Goal: Task Accomplishment & Management: Complete application form

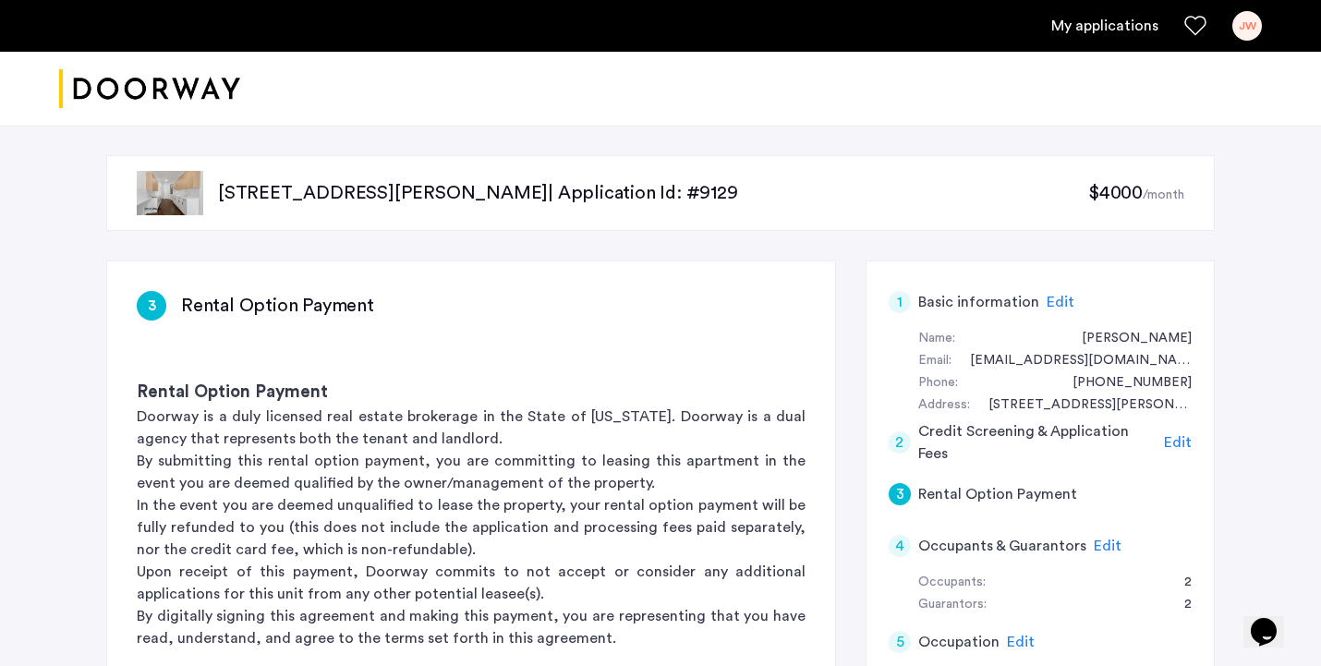
click at [1181, 435] on span "Edit" at bounding box center [1178, 442] width 28 height 15
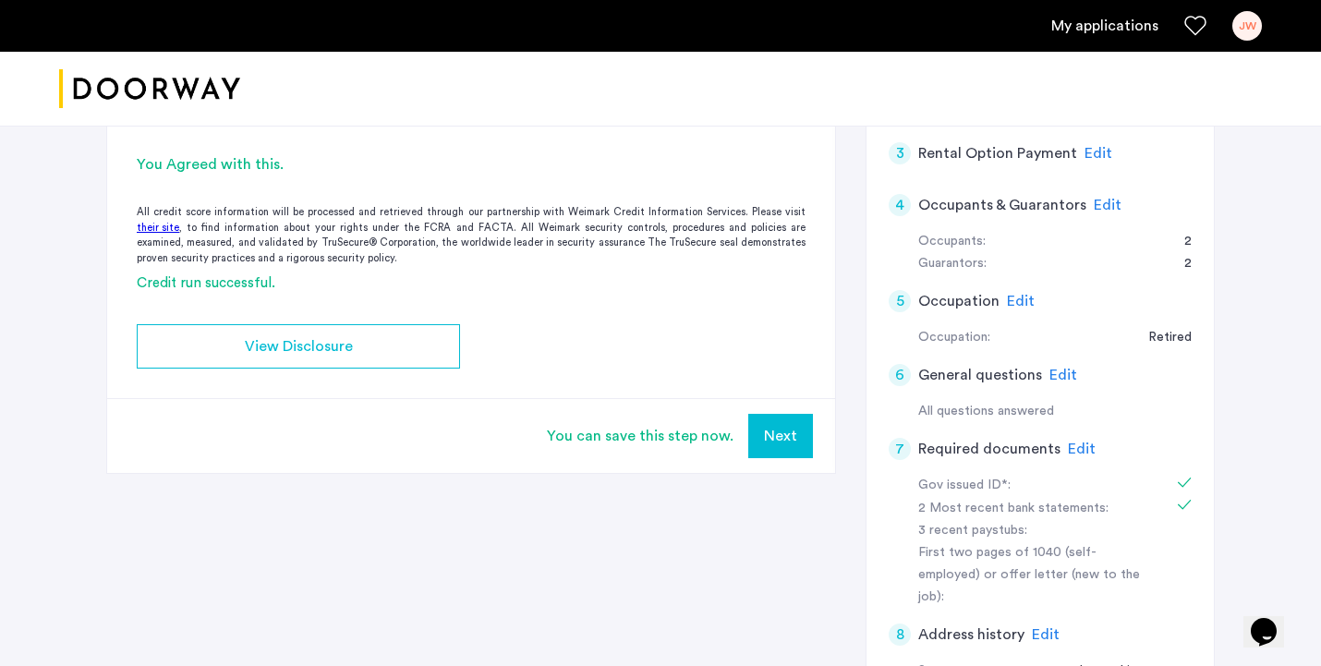
scroll to position [207, 0]
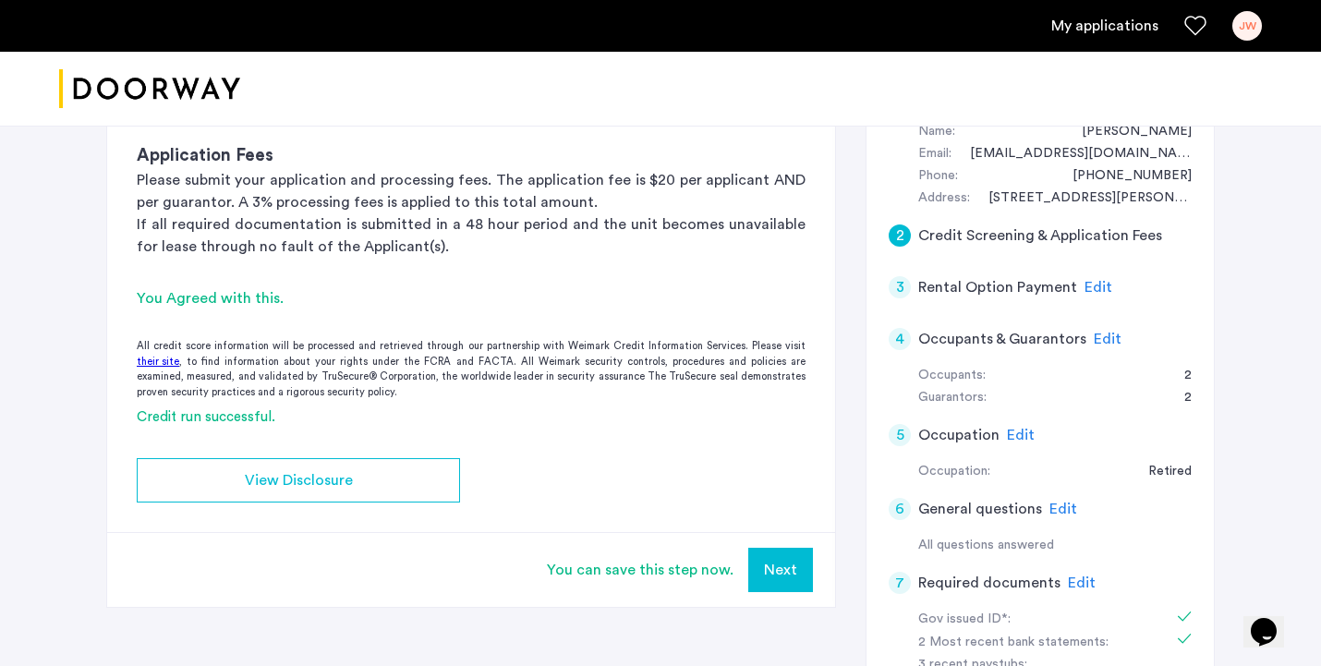
click at [1106, 336] on span "Edit" at bounding box center [1108, 339] width 28 height 15
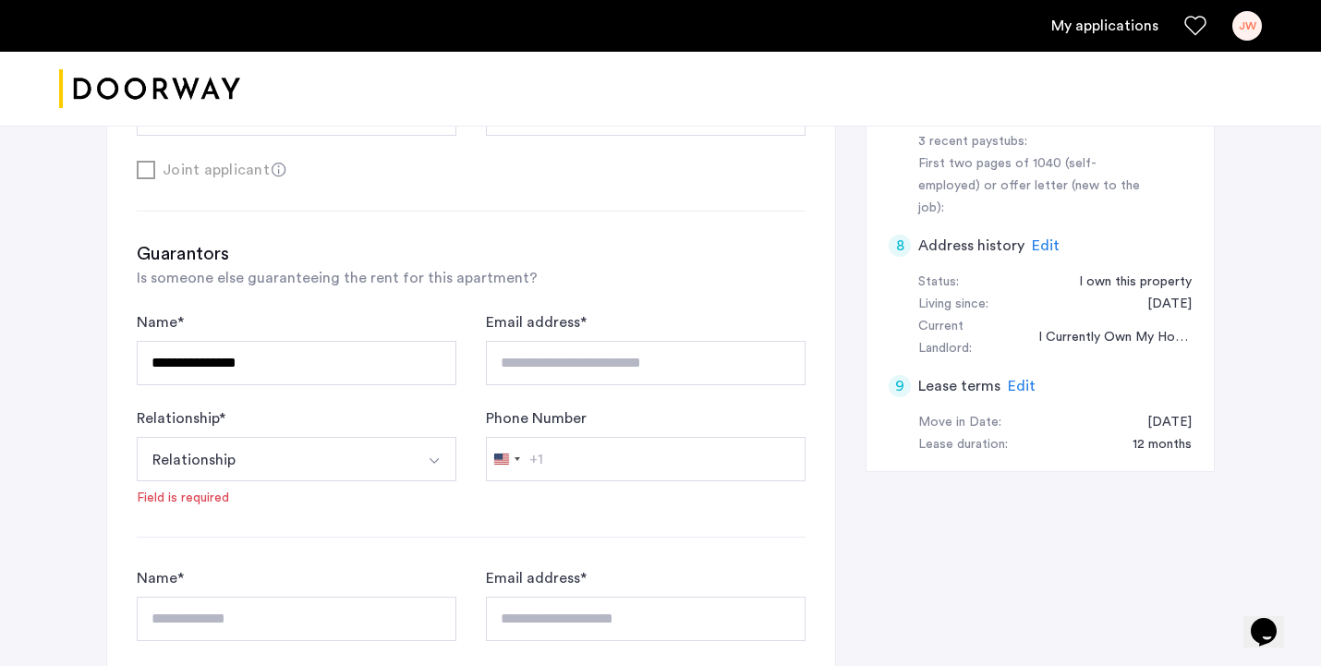
scroll to position [731, 0]
click at [433, 457] on img "Select option" at bounding box center [434, 460] width 15 height 15
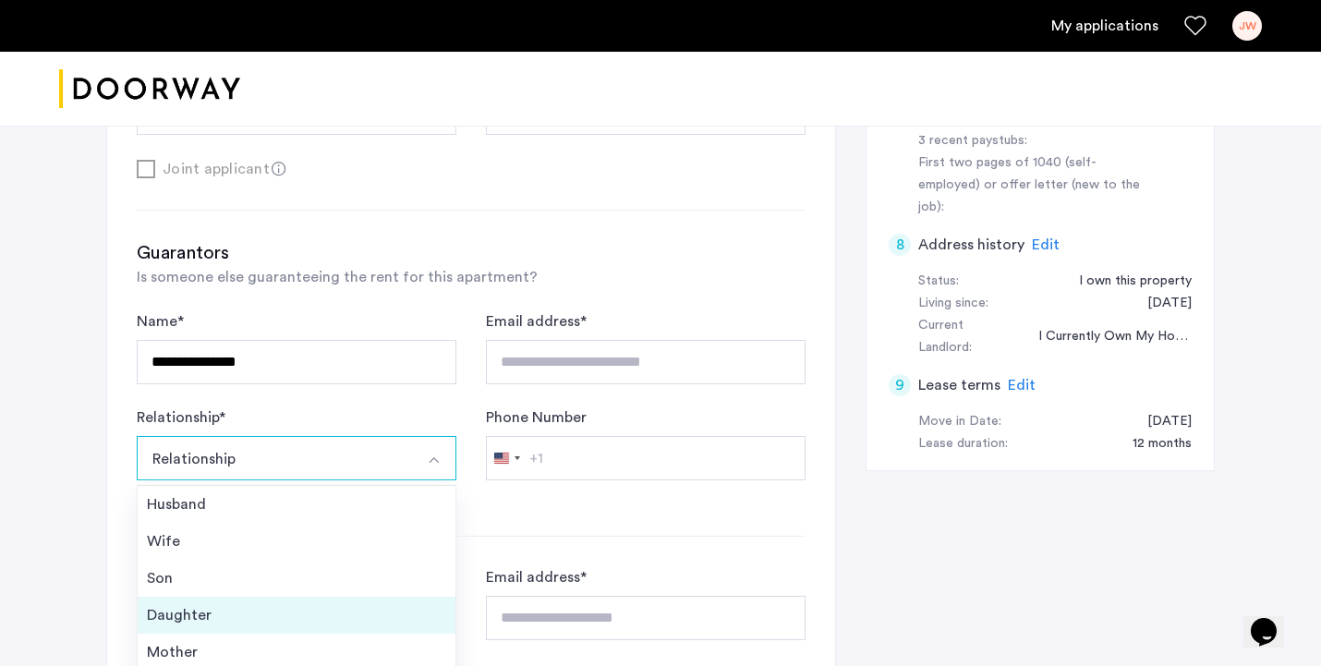
click at [348, 612] on div "Daughter" at bounding box center [296, 615] width 299 height 22
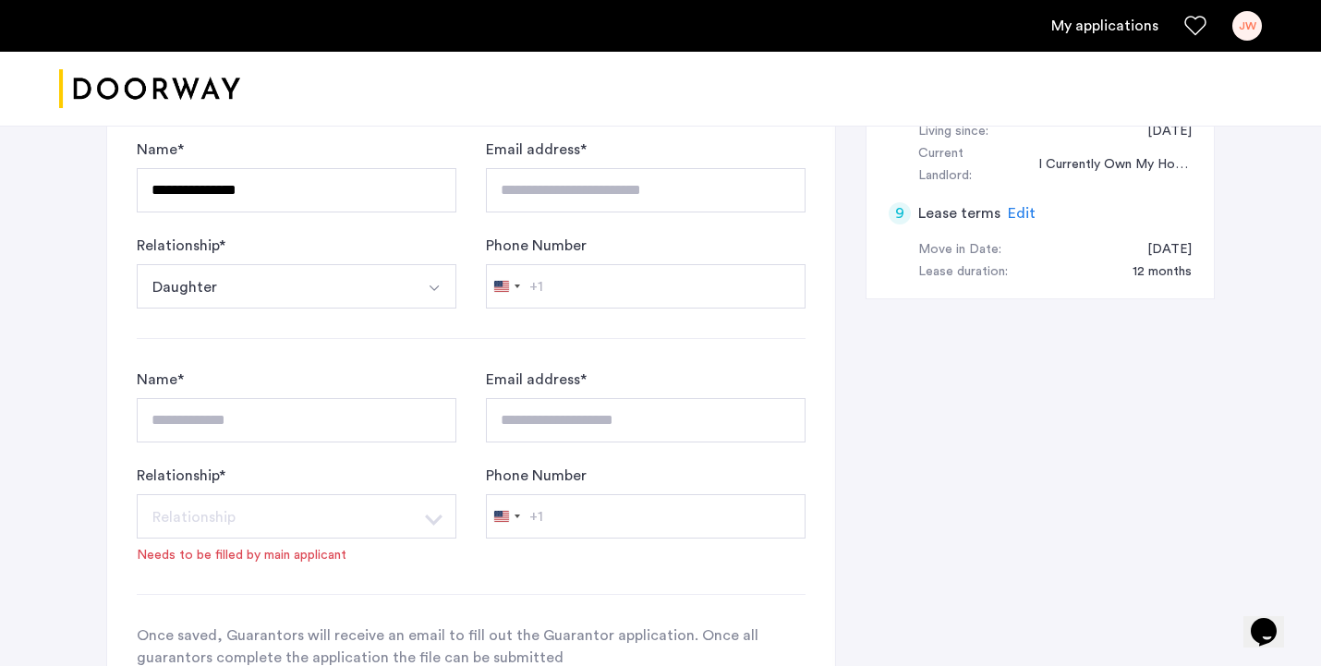
scroll to position [1025, 0]
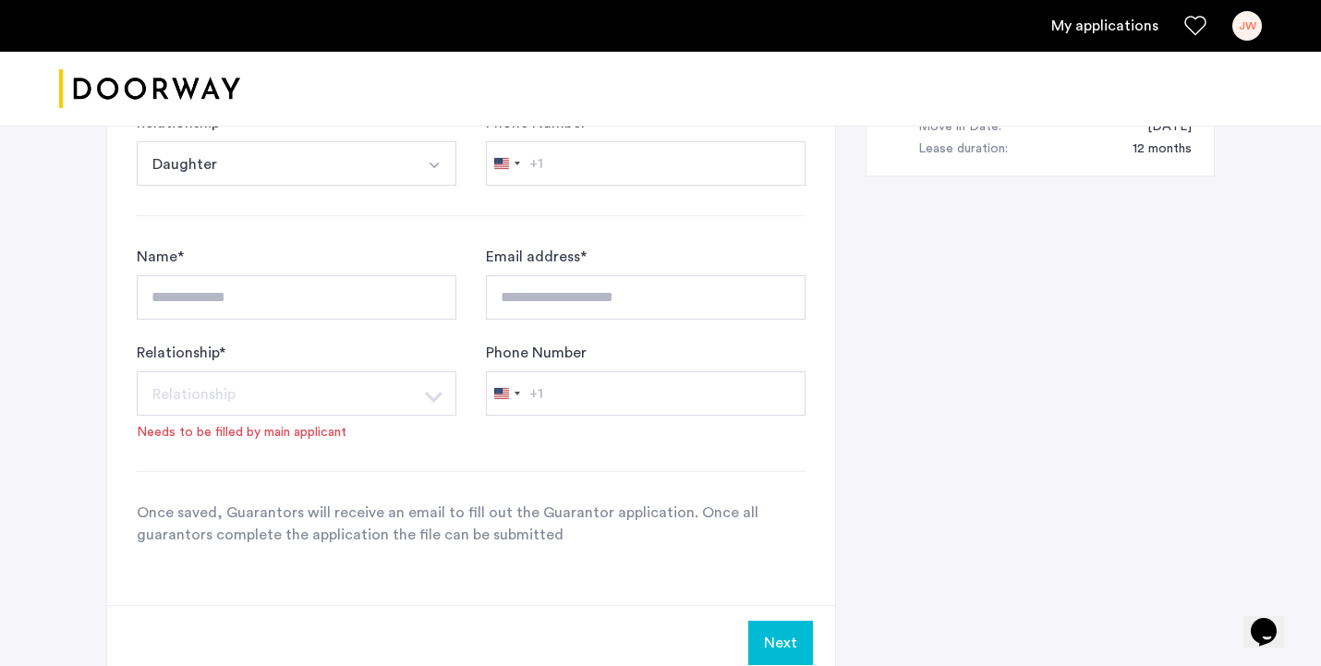
click at [771, 638] on button "Next" at bounding box center [780, 643] width 65 height 44
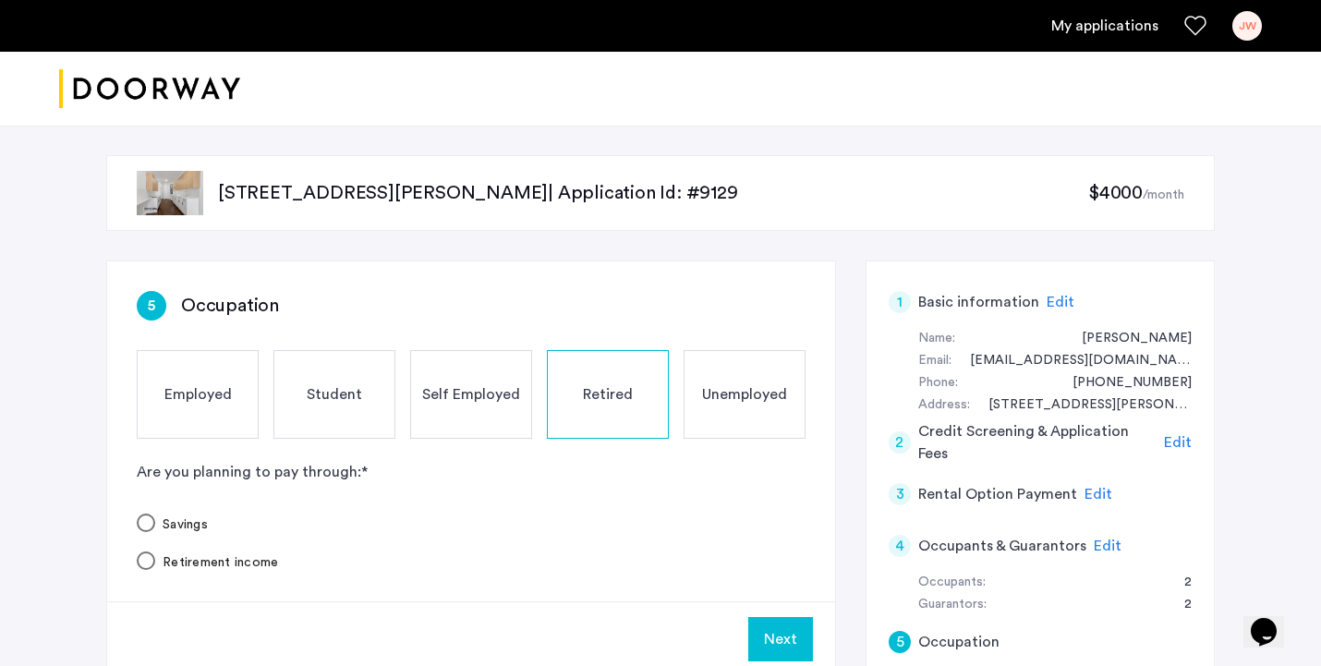
click at [771, 638] on button "Next" at bounding box center [780, 639] width 65 height 44
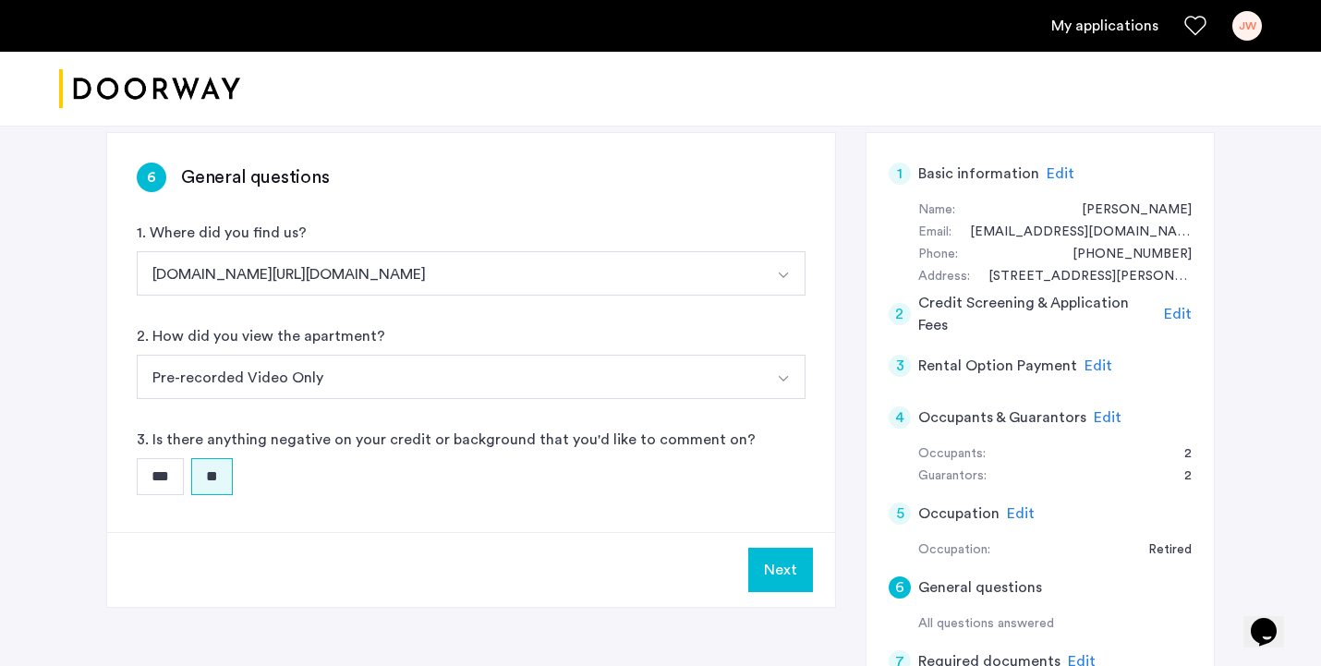
scroll to position [136, 0]
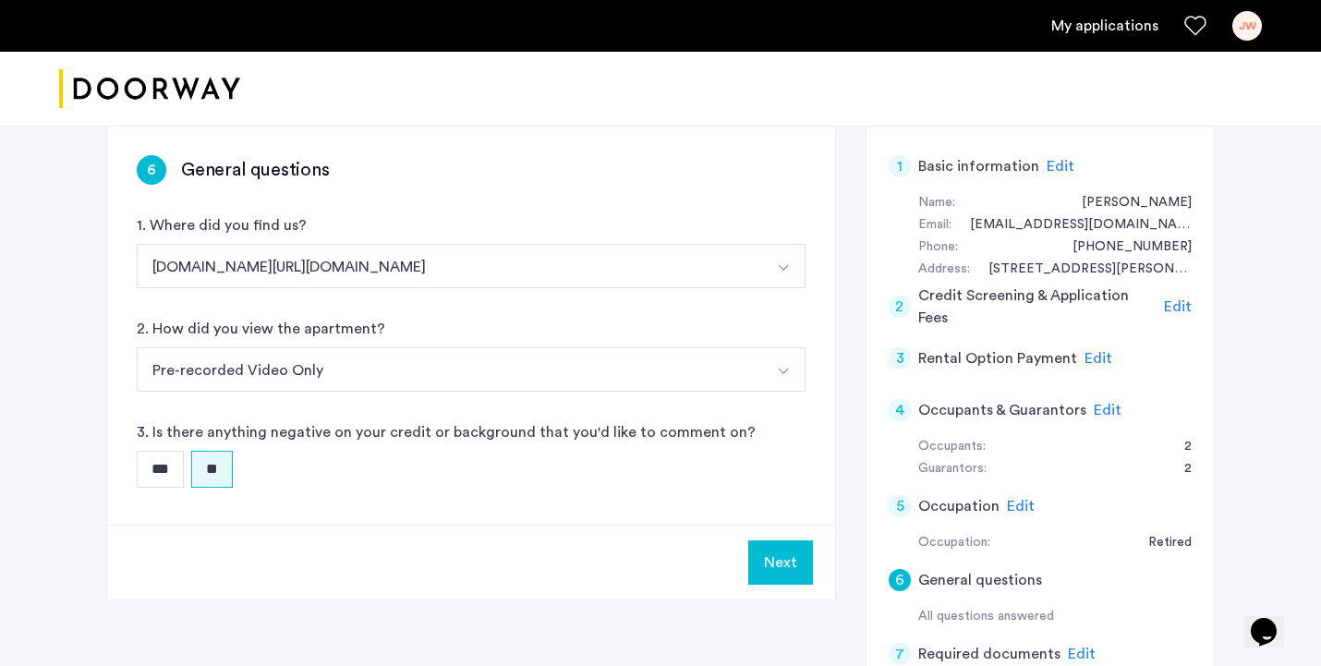
click at [781, 552] on button "Next" at bounding box center [780, 562] width 65 height 44
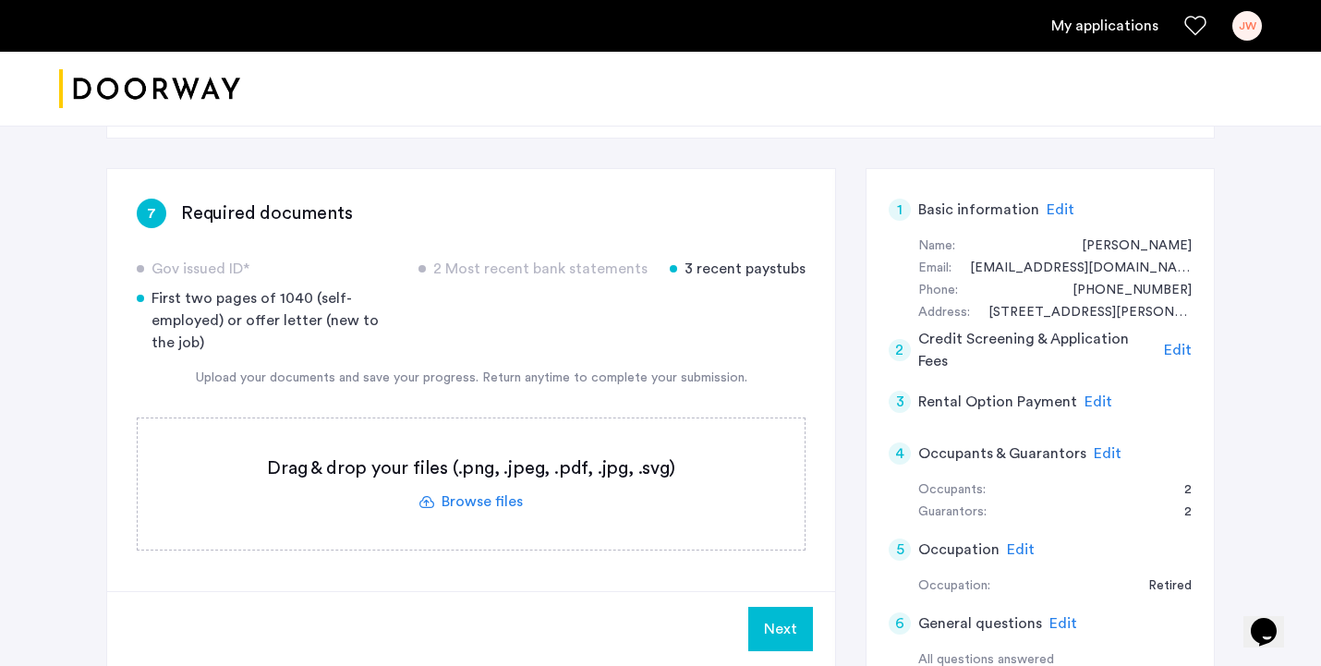
scroll to position [105, 0]
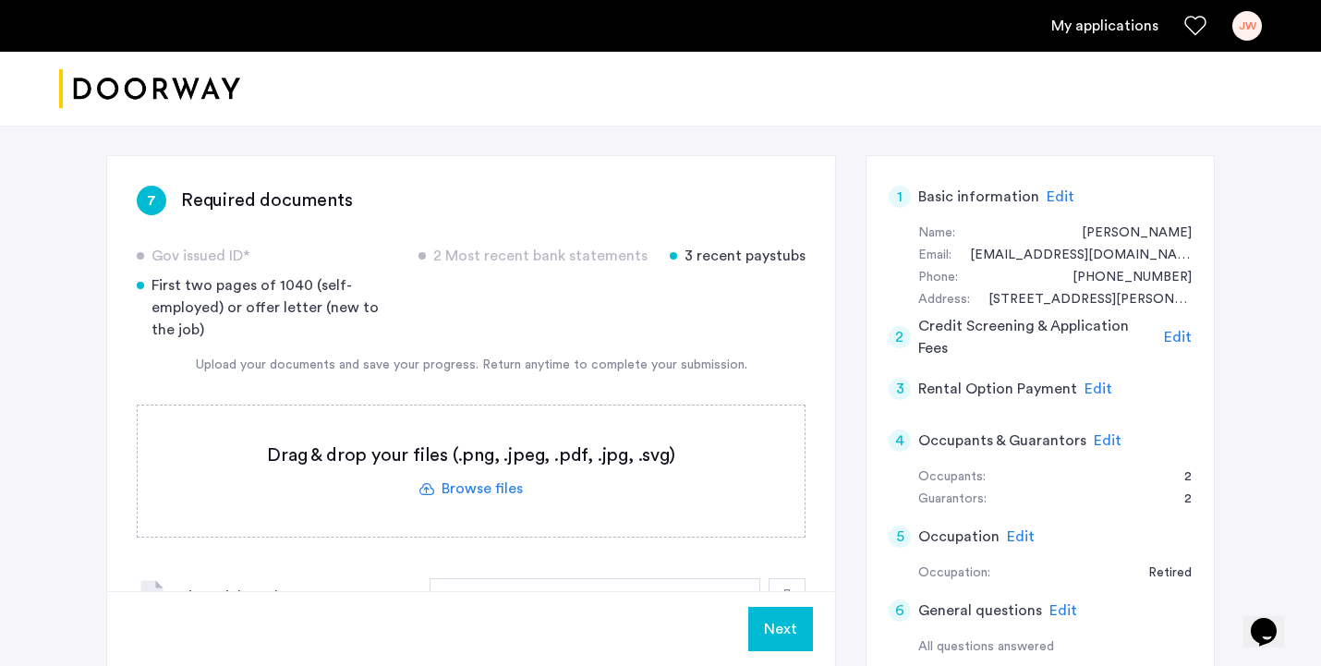
click at [517, 491] on label at bounding box center [471, 471] width 667 height 131
click at [0, 0] on input "file" at bounding box center [0, 0] width 0 height 0
click at [758, 636] on span "Upload" at bounding box center [762, 629] width 48 height 22
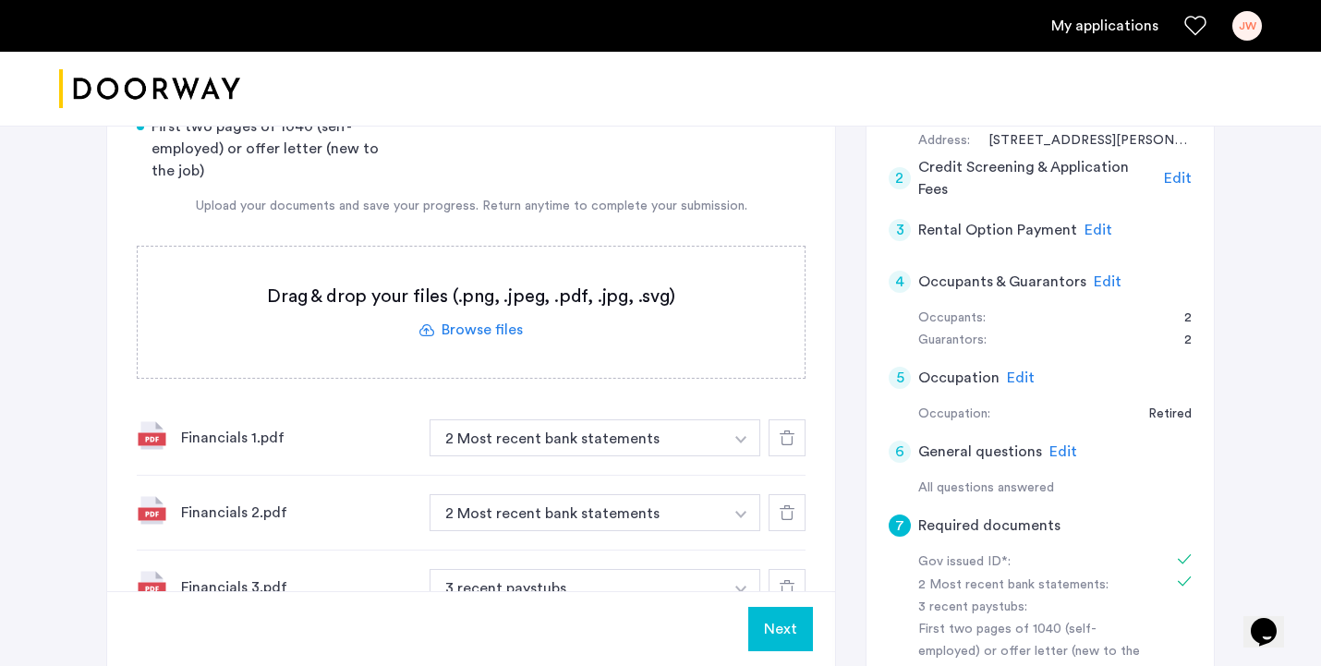
scroll to position [376, 0]
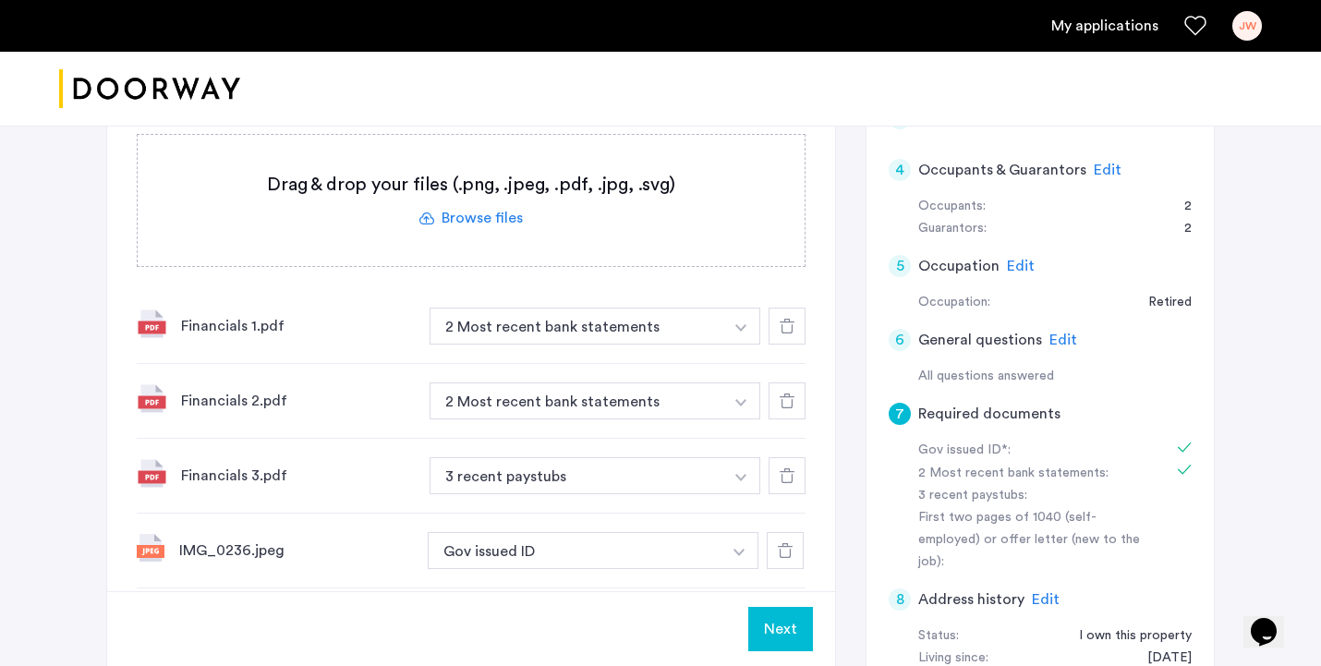
click at [737, 316] on button "button" at bounding box center [741, 326] width 38 height 37
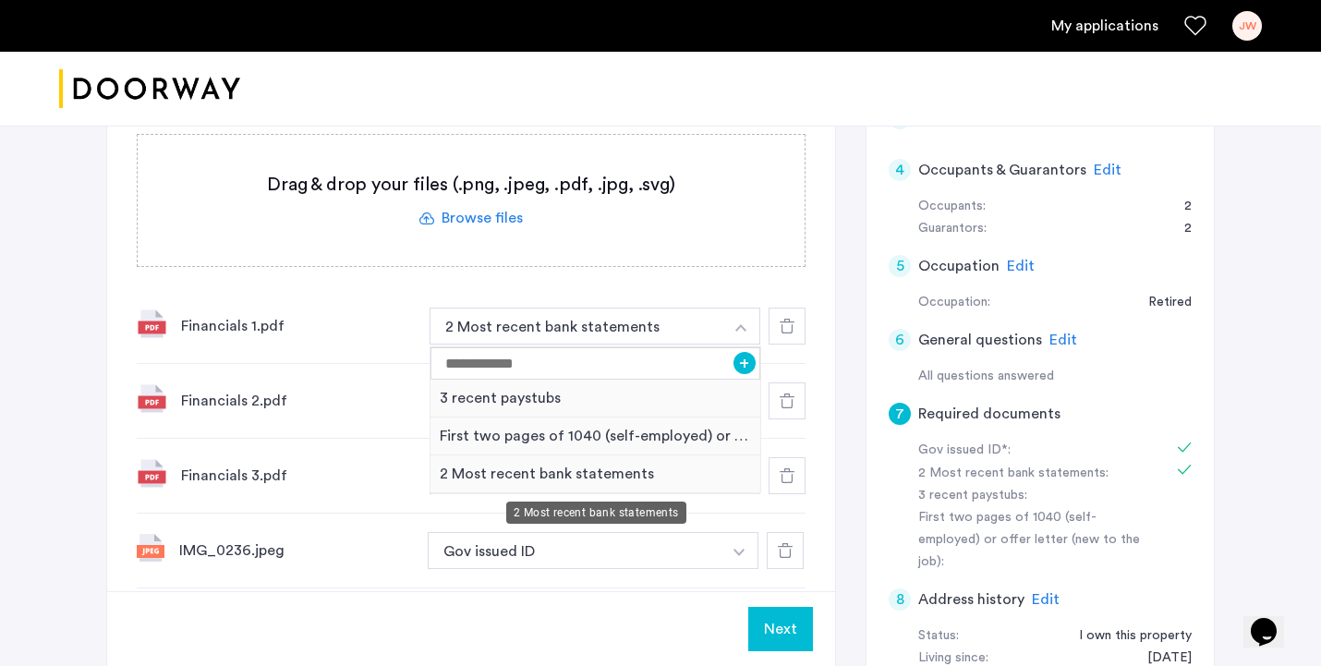
click at [479, 473] on div "2 Most recent bank statements" at bounding box center [595, 474] width 330 height 38
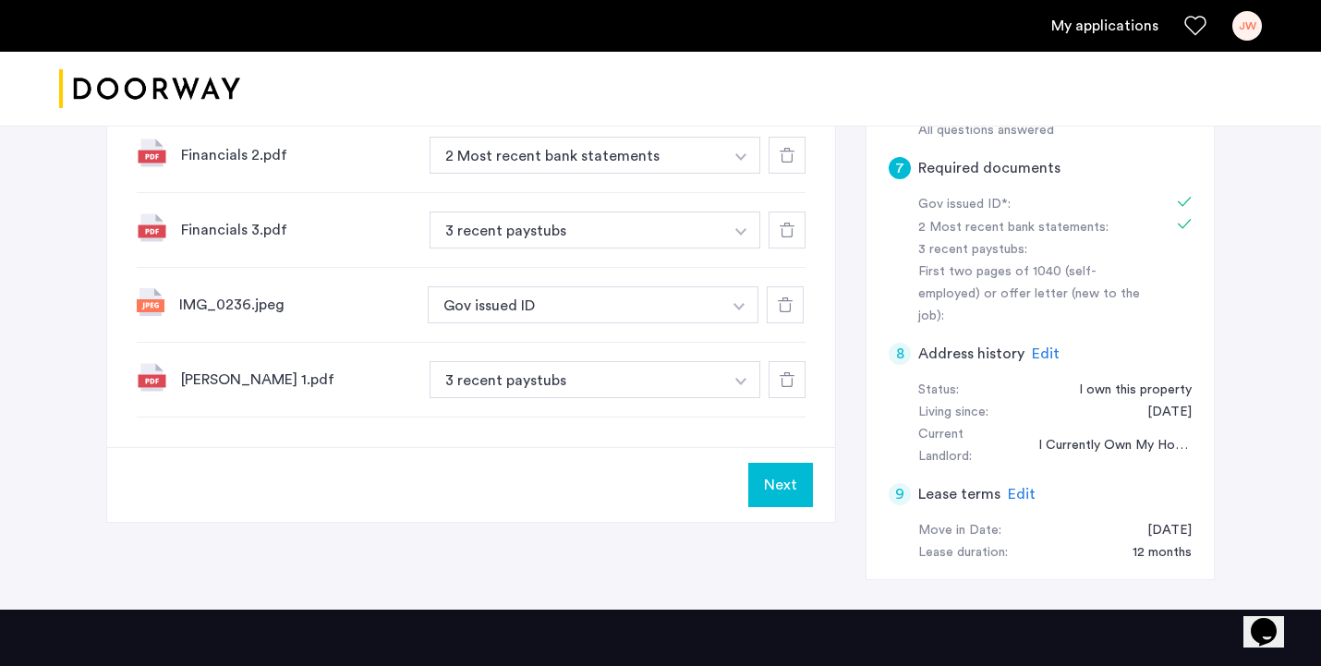
scroll to position [553, 0]
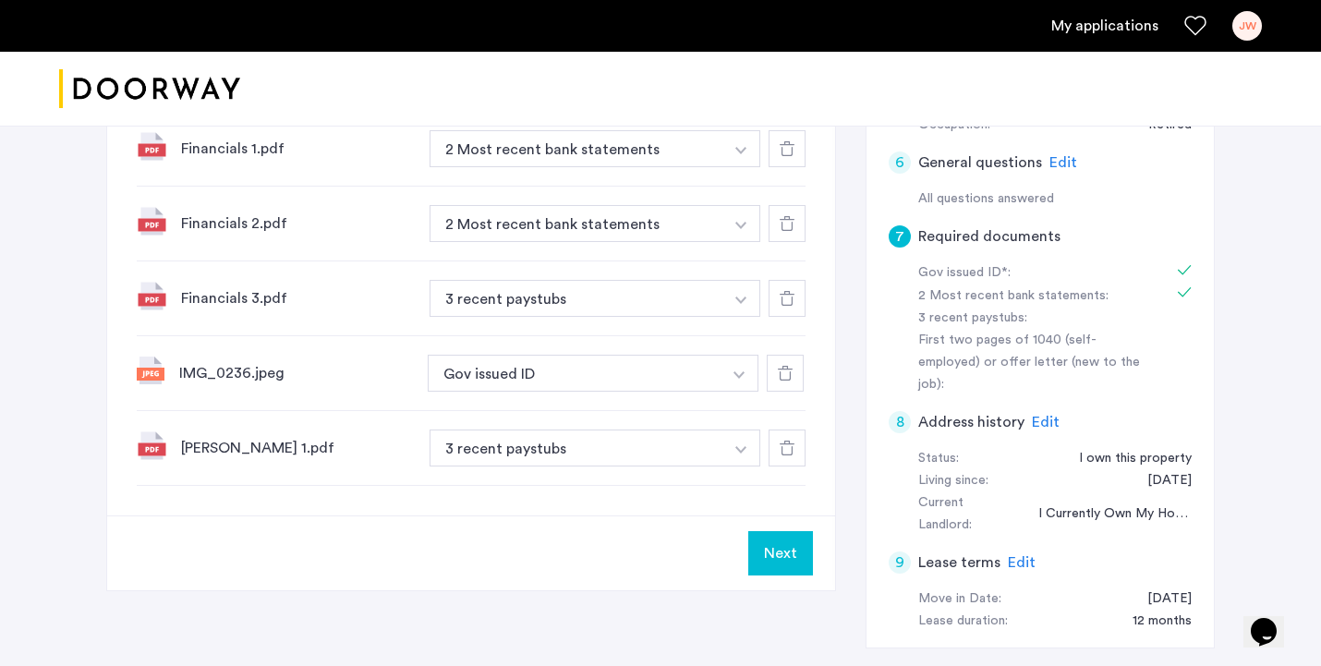
click at [781, 143] on icon at bounding box center [787, 148] width 15 height 15
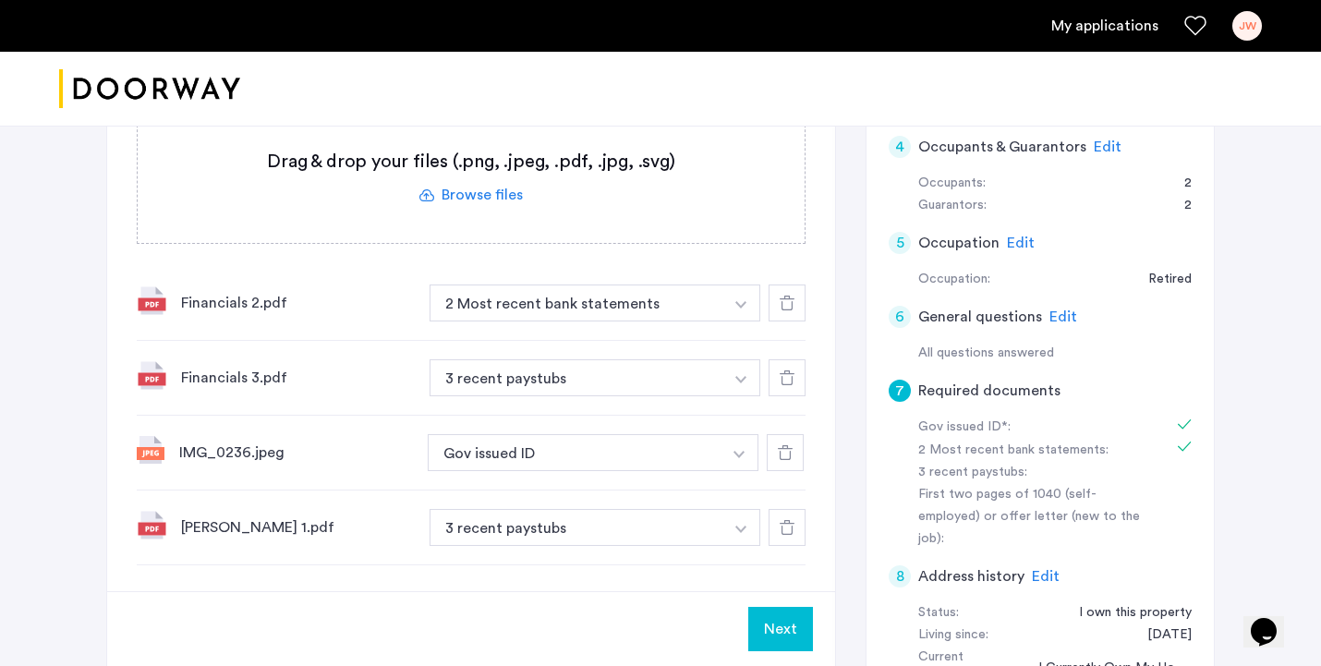
scroll to position [517, 0]
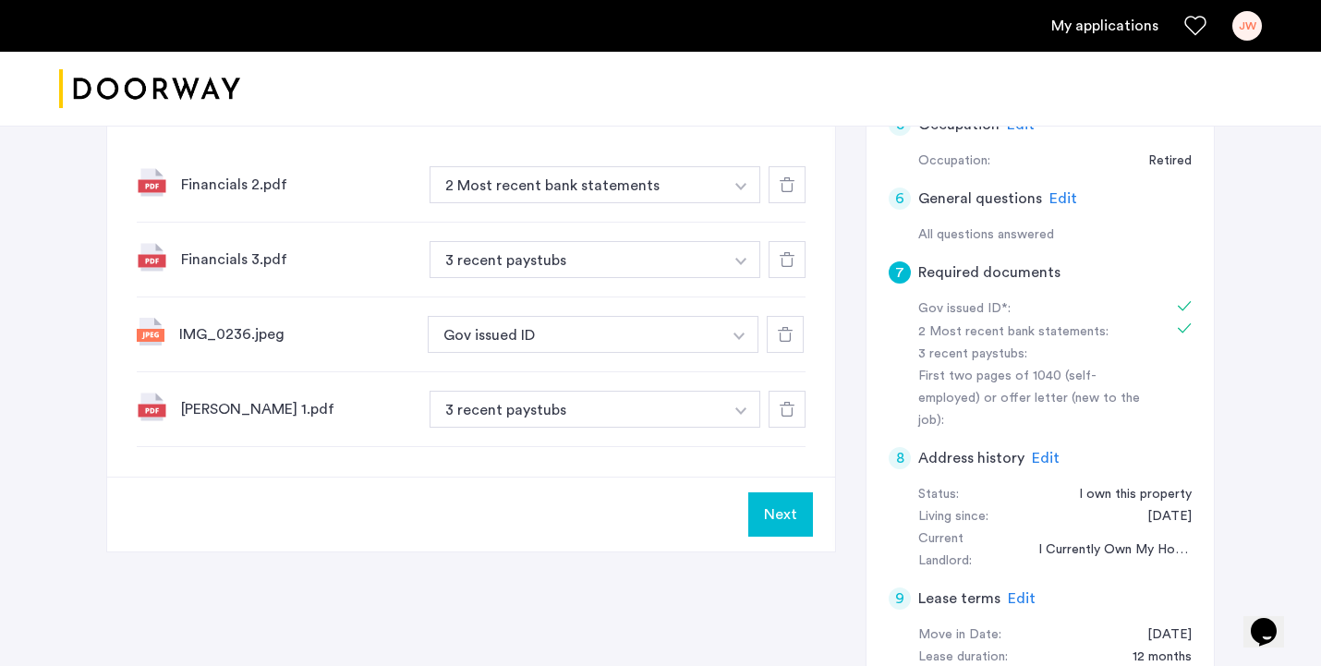
click at [745, 180] on button "button" at bounding box center [741, 184] width 38 height 37
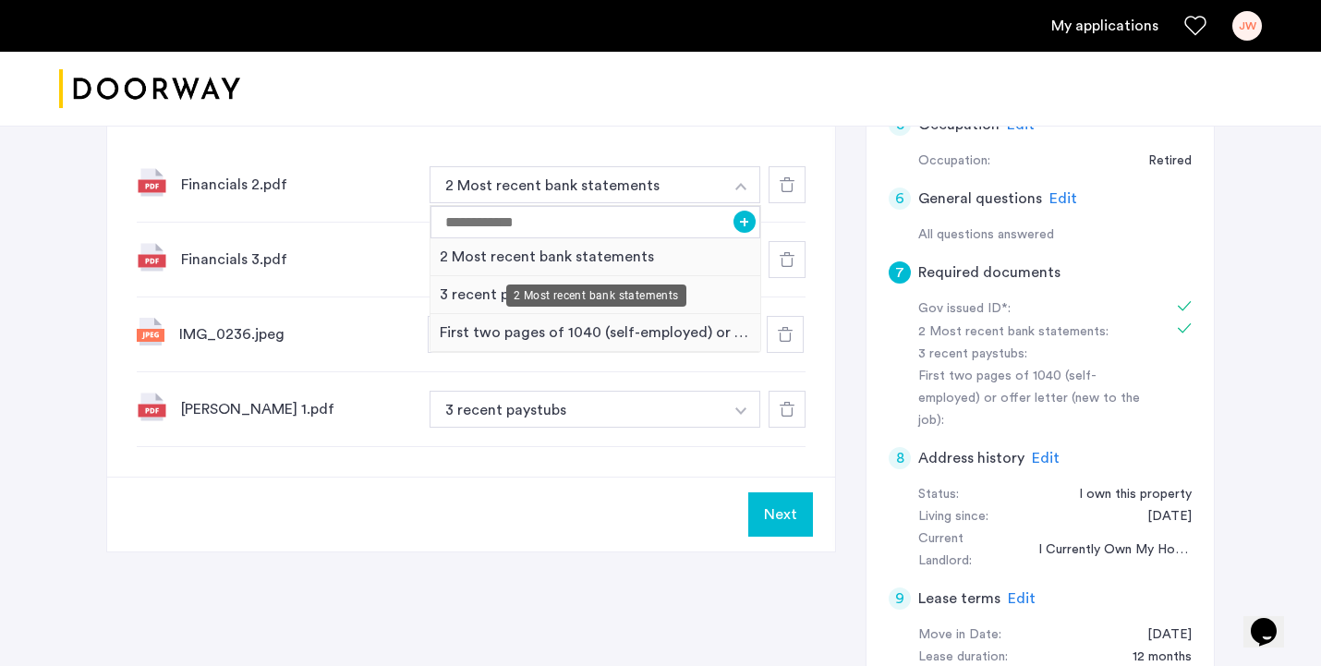
click at [574, 252] on div "2 Most recent bank statements" at bounding box center [595, 257] width 330 height 38
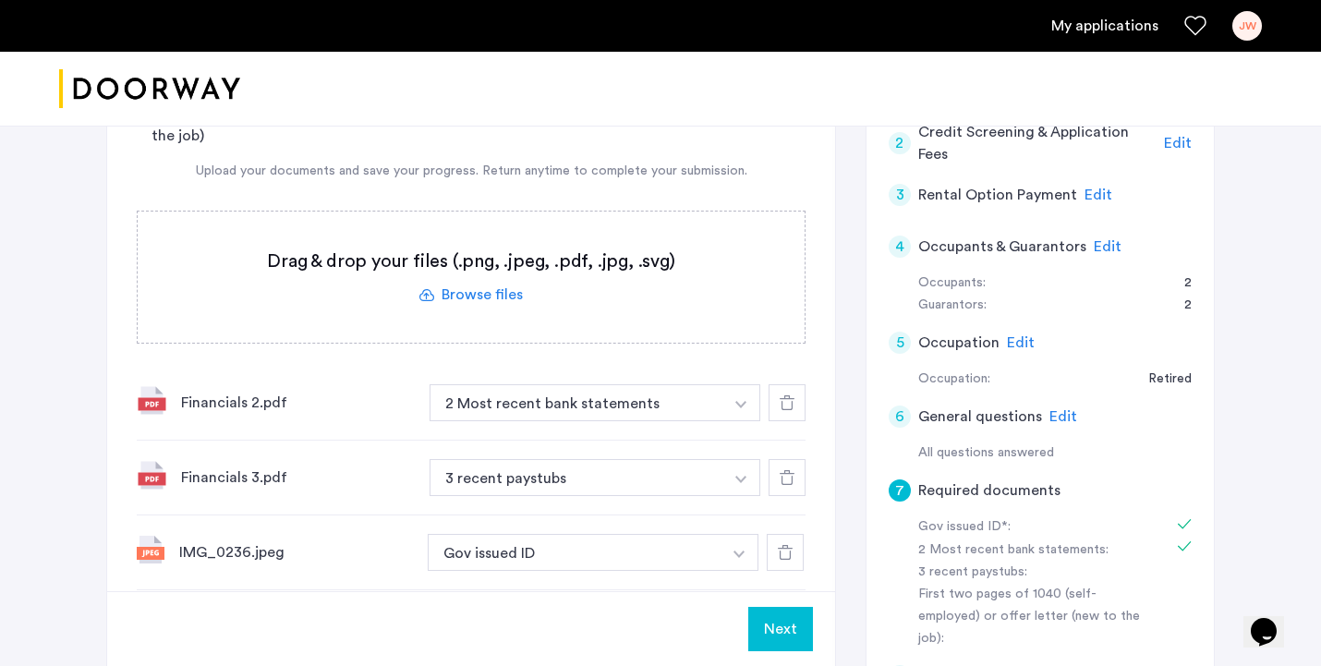
scroll to position [267, 0]
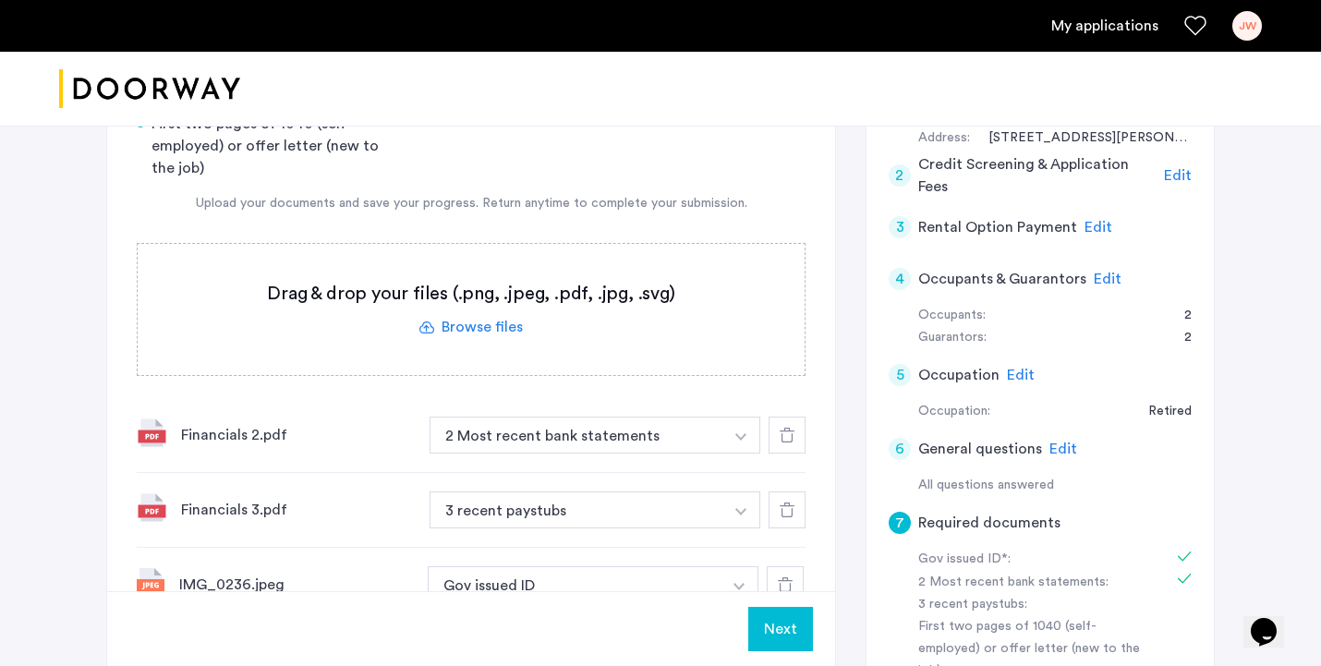
click at [469, 321] on label at bounding box center [471, 309] width 667 height 131
click at [0, 0] on input "file" at bounding box center [0, 0] width 0 height 0
click at [764, 629] on span "Upload" at bounding box center [762, 629] width 48 height 22
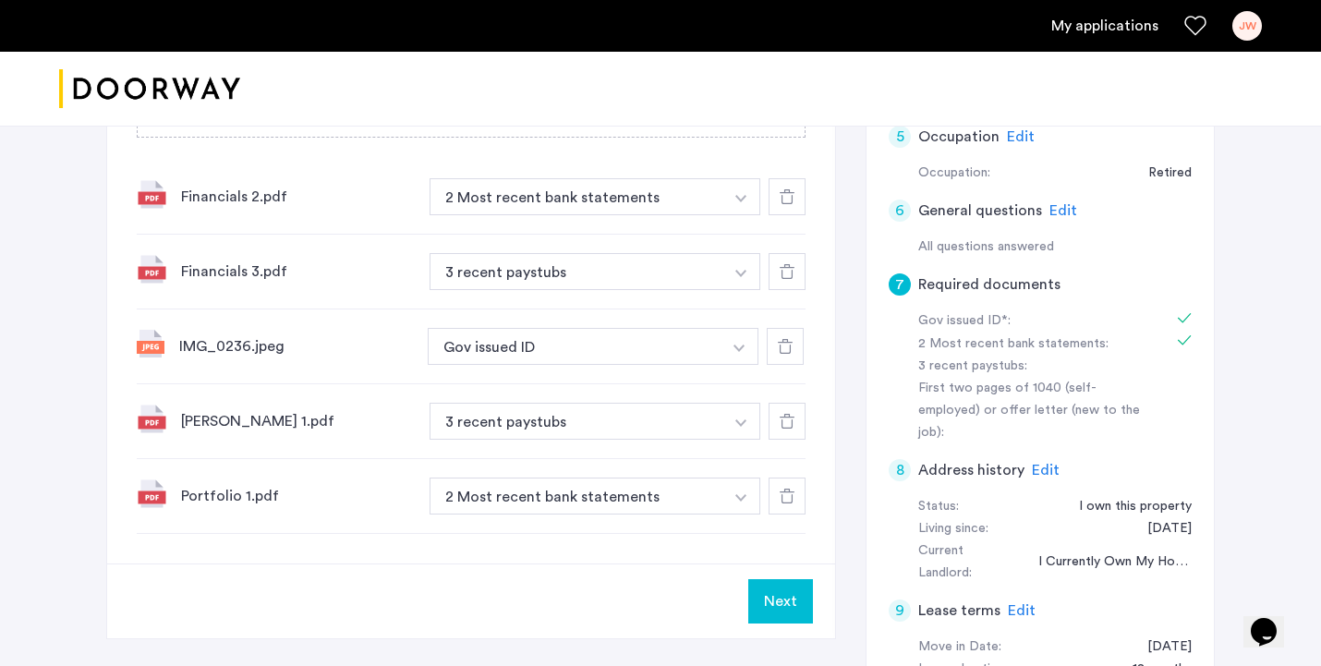
scroll to position [520, 0]
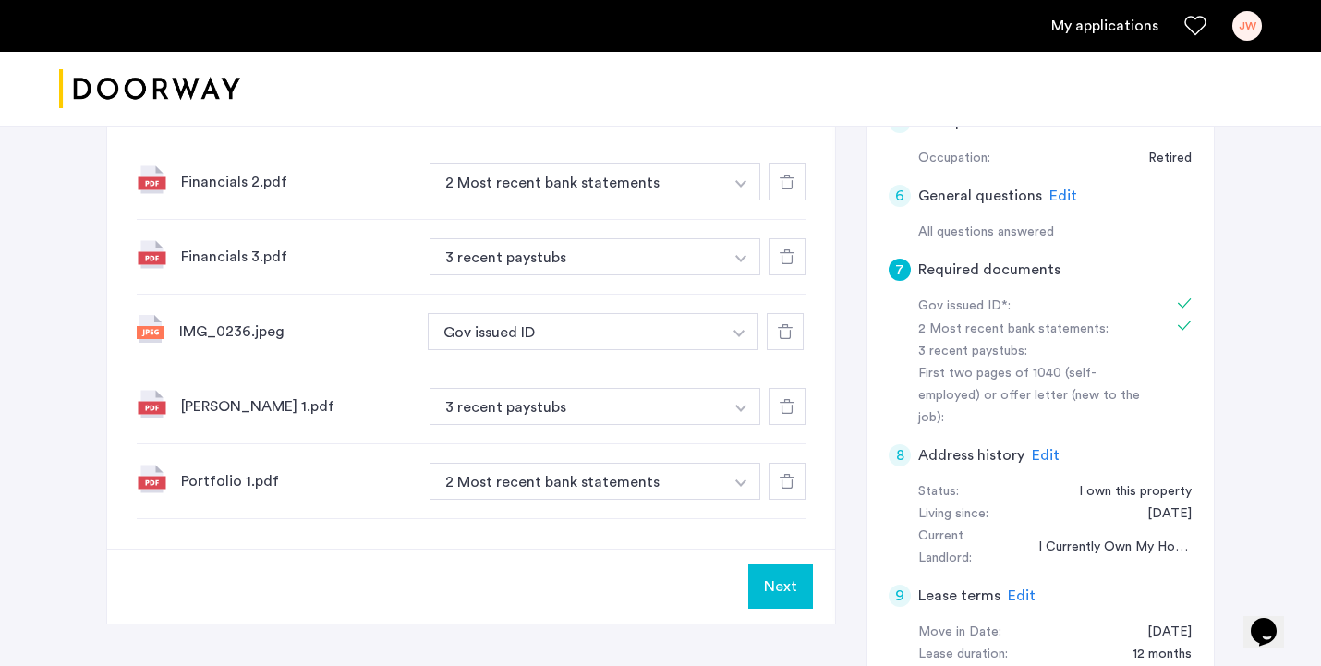
click at [783, 260] on icon at bounding box center [787, 256] width 15 height 15
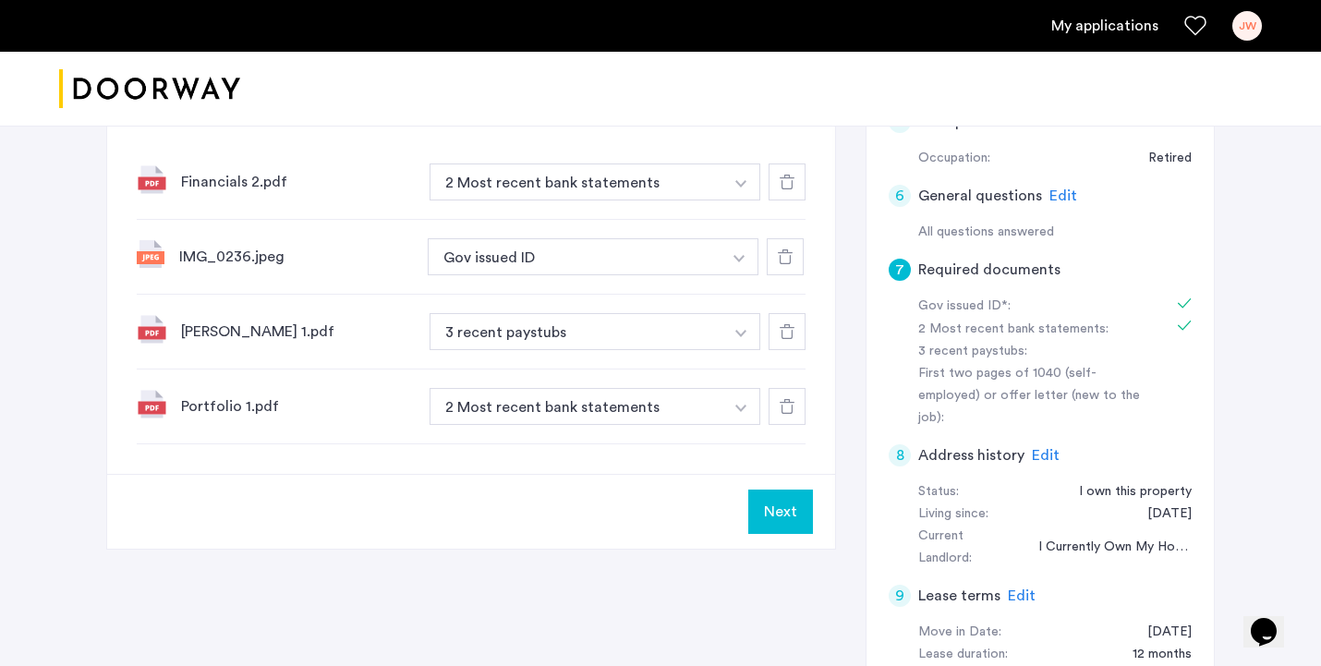
click at [784, 177] on icon at bounding box center [787, 182] width 15 height 15
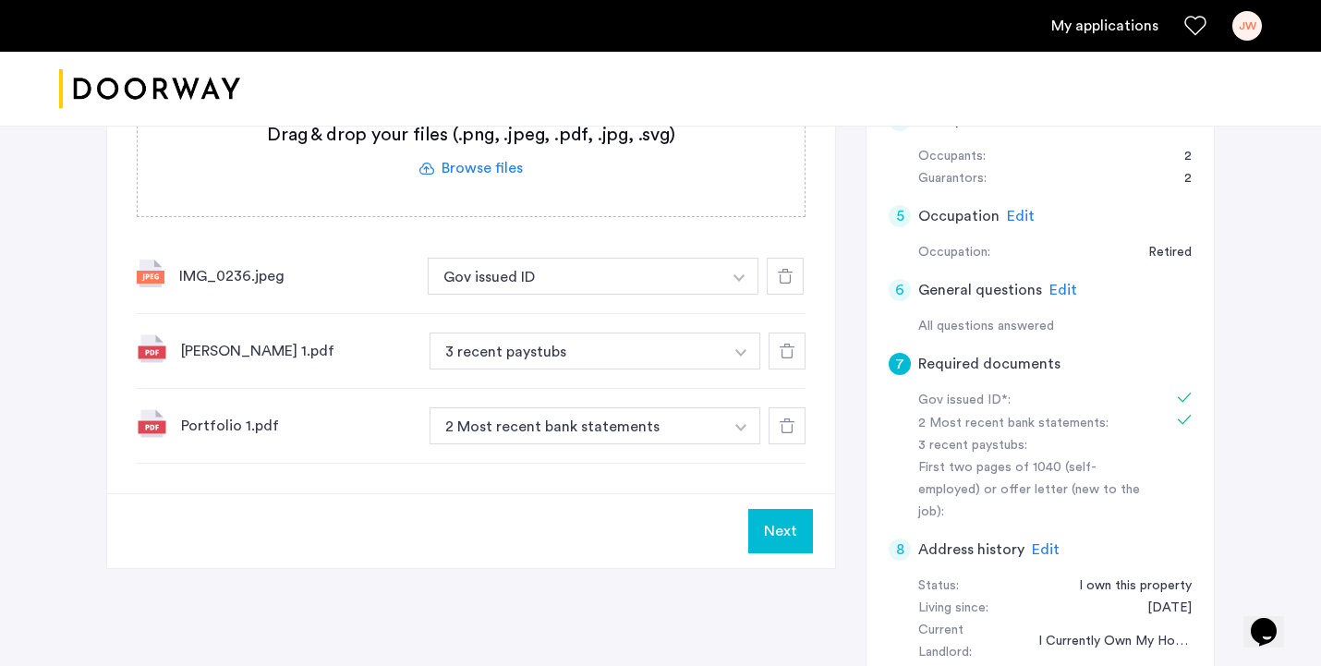
scroll to position [604, 0]
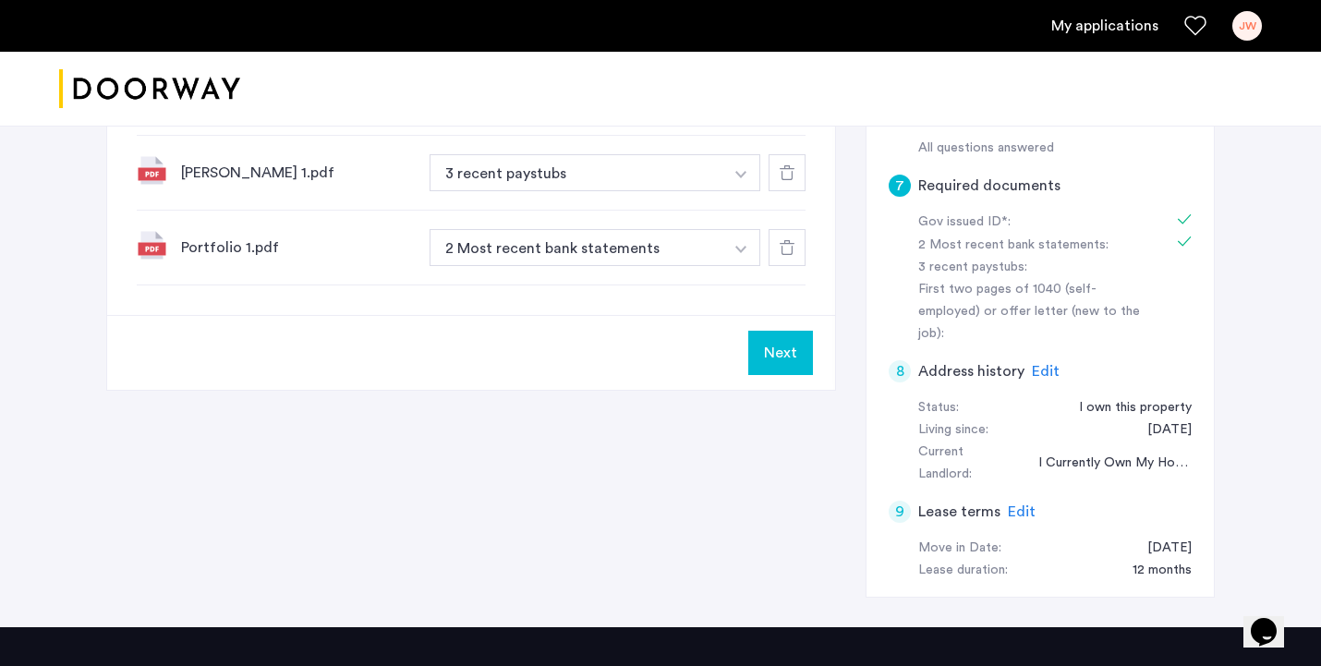
click at [739, 164] on button "button" at bounding box center [741, 172] width 38 height 37
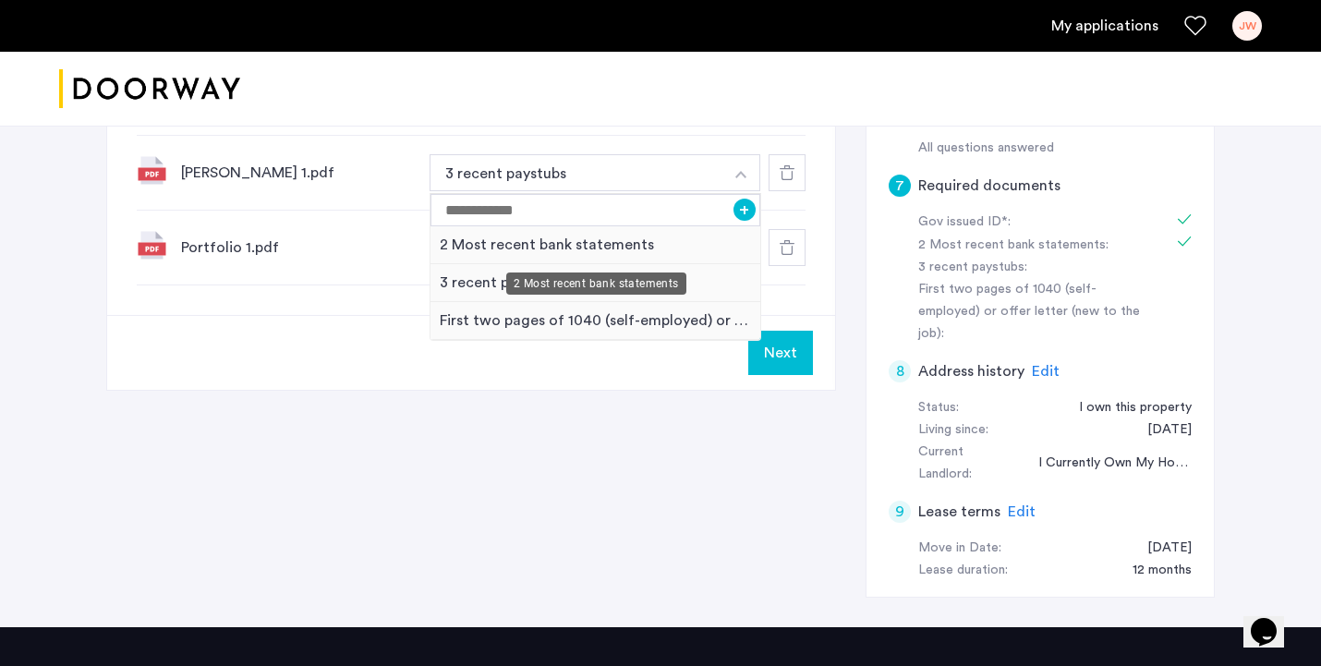
click at [624, 241] on div "2 Most recent bank statements" at bounding box center [595, 245] width 330 height 38
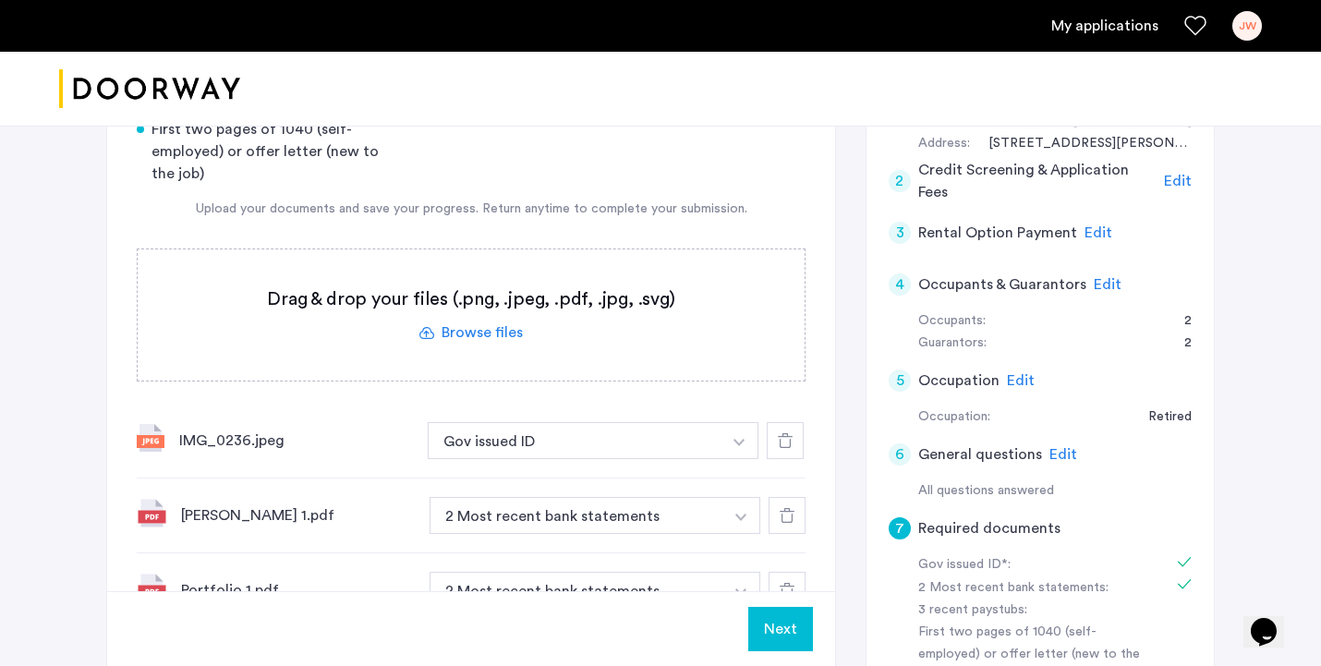
scroll to position [245, 0]
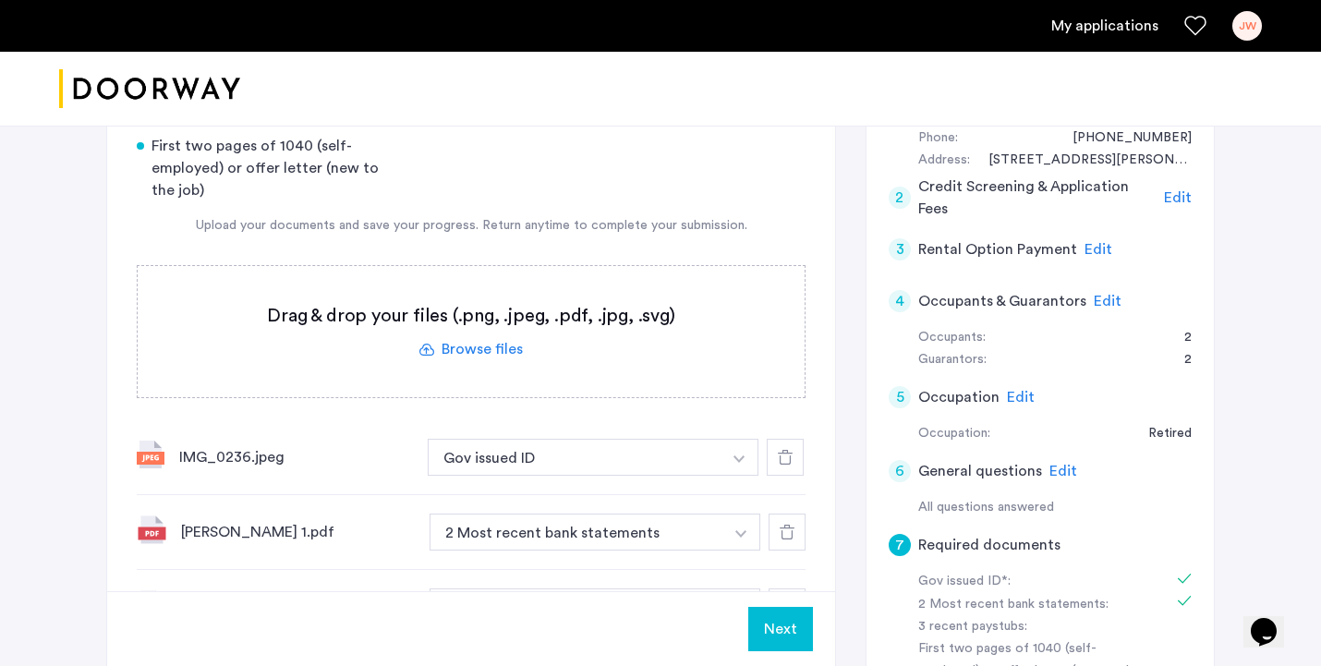
click at [495, 345] on label at bounding box center [471, 331] width 667 height 131
click at [0, 0] on input "file" at bounding box center [0, 0] width 0 height 0
click at [753, 626] on span "Upload" at bounding box center [762, 629] width 48 height 22
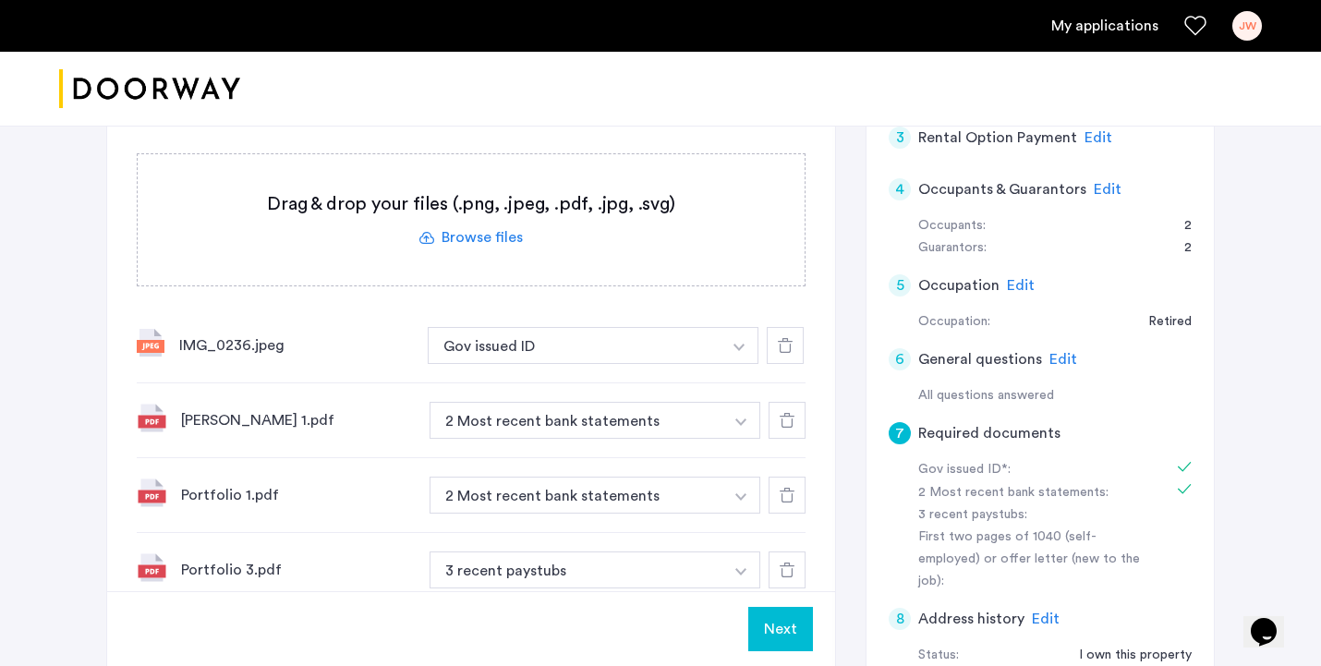
scroll to position [422, 0]
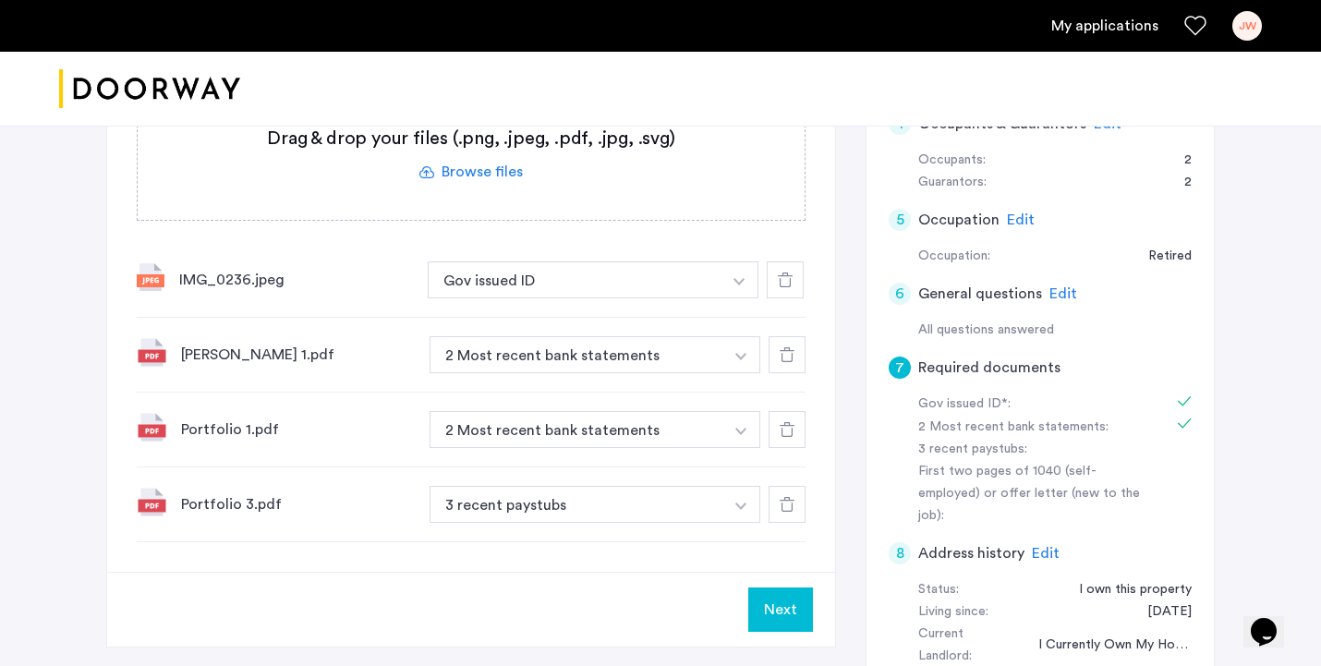
click at [787, 607] on button "Next" at bounding box center [780, 609] width 65 height 44
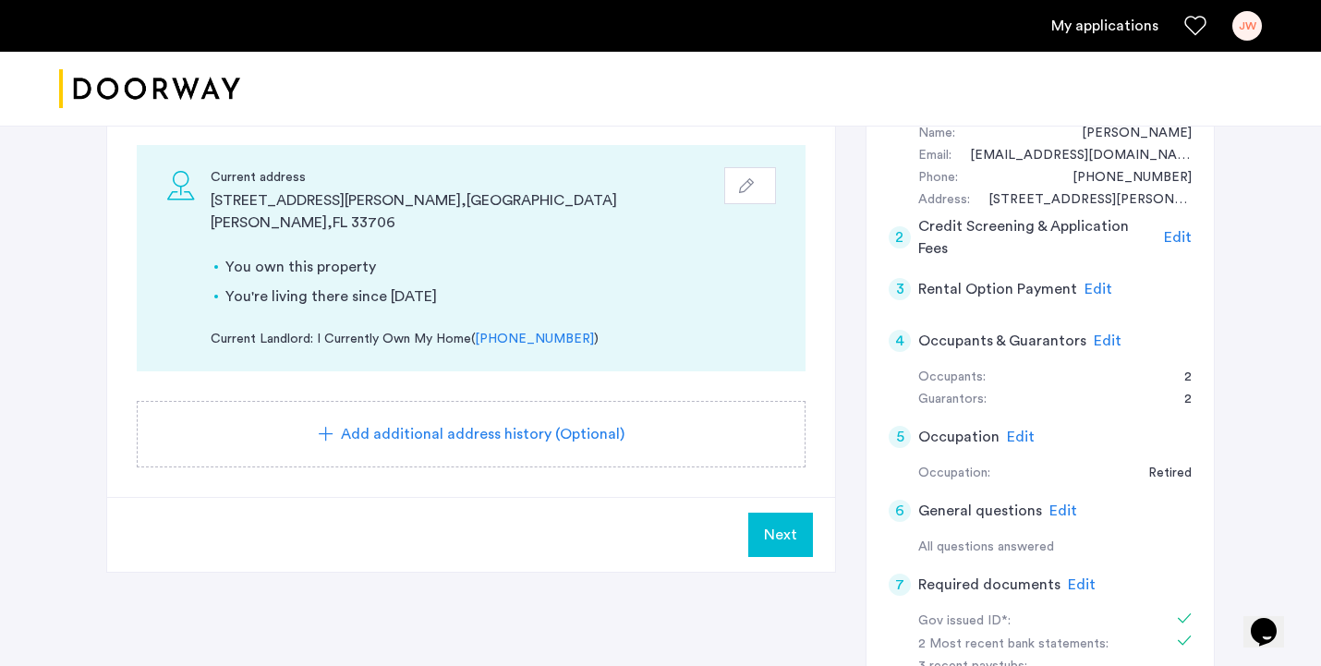
scroll to position [390, 0]
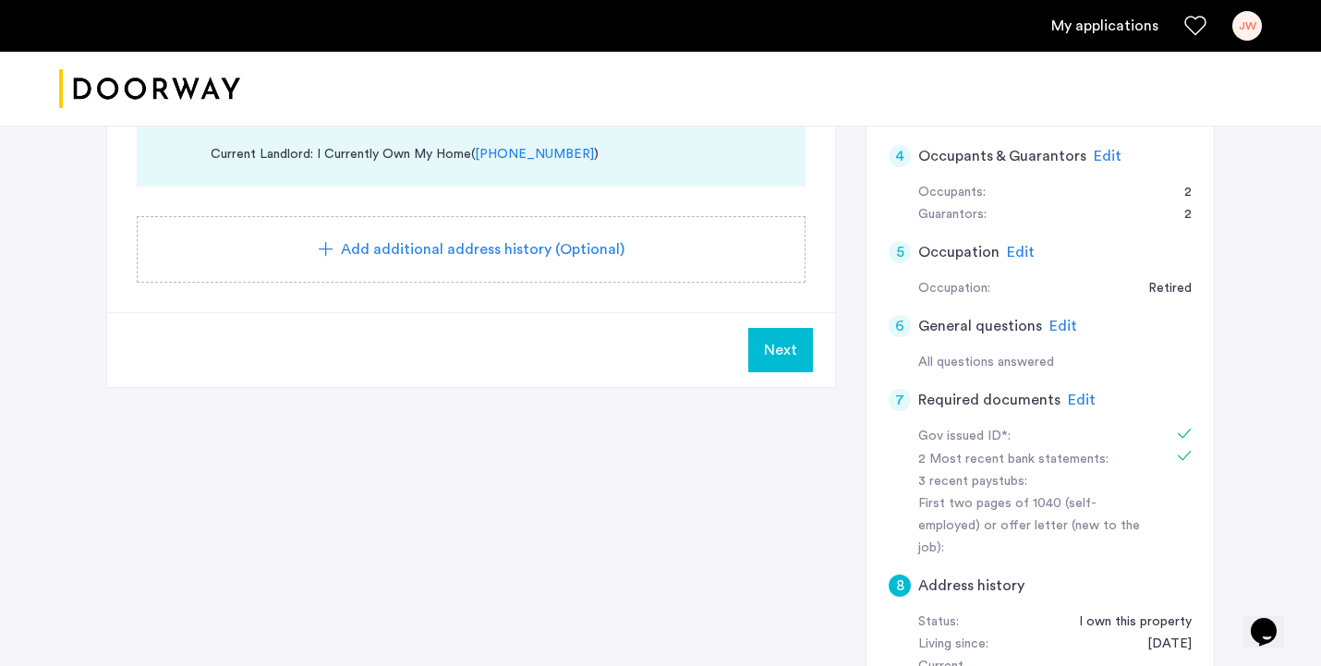
click at [792, 339] on span "Next" at bounding box center [780, 350] width 33 height 22
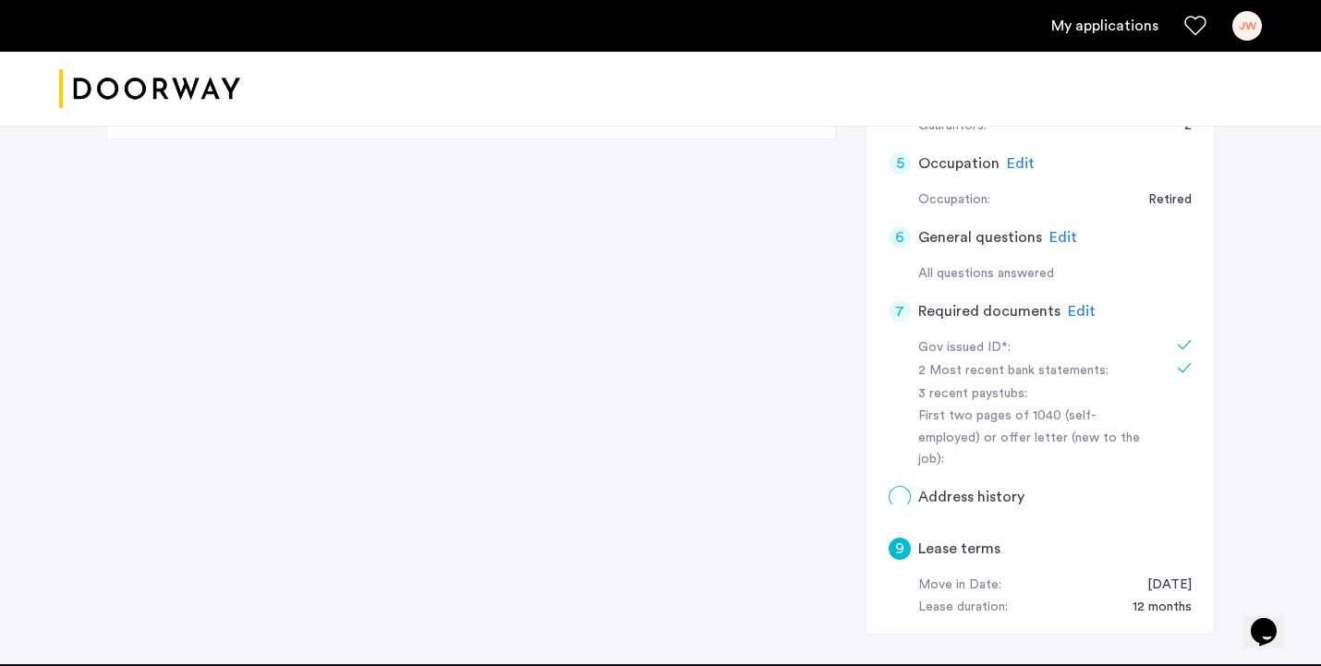
scroll to position [0, 0]
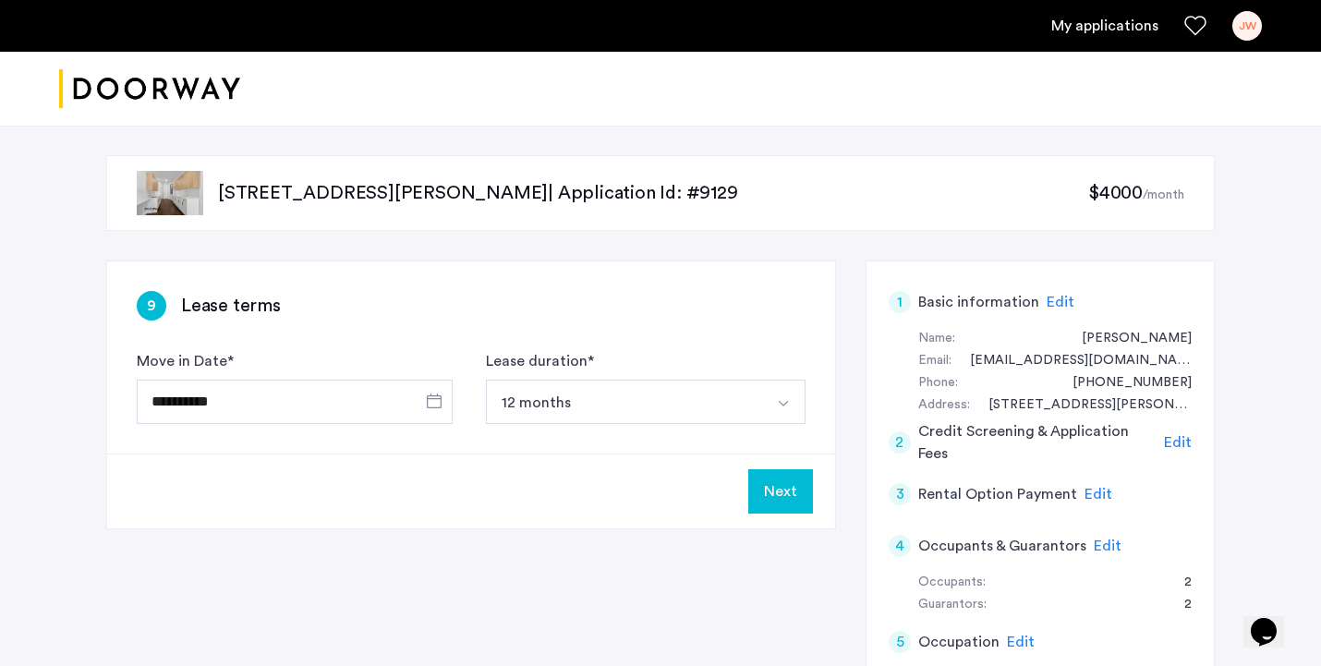
click at [787, 495] on button "Next" at bounding box center [780, 491] width 65 height 44
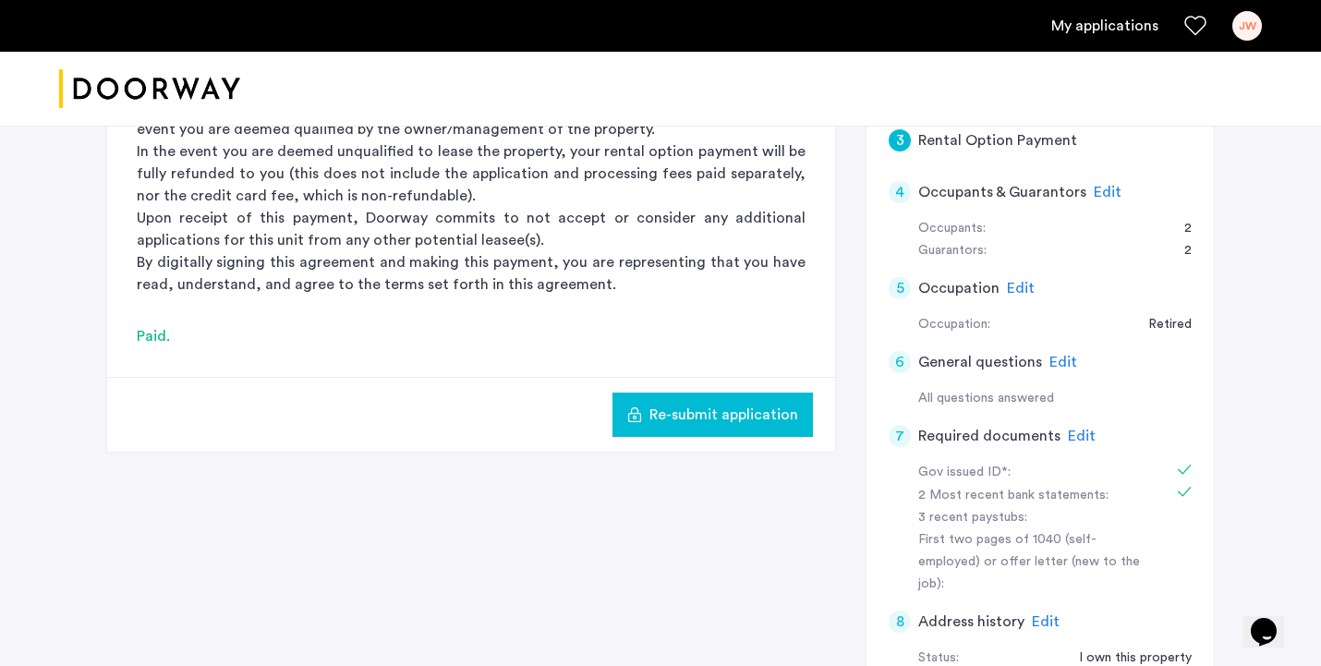
scroll to position [369, 0]
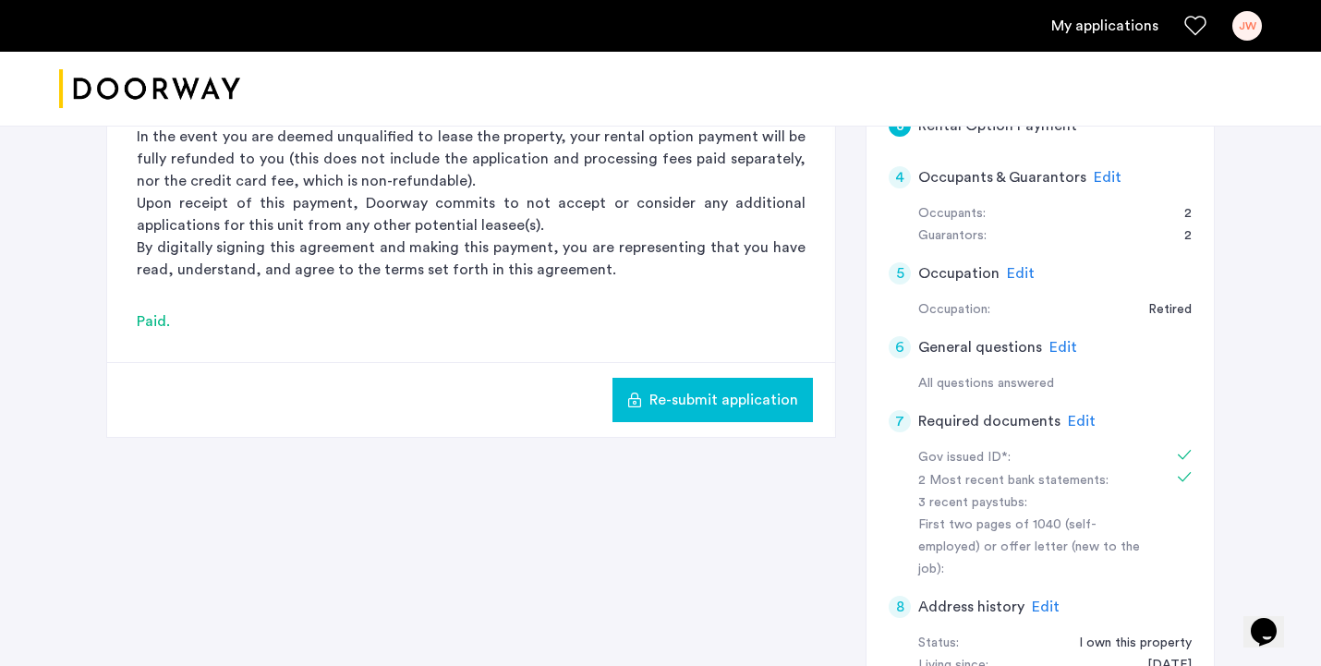
click at [704, 401] on span "Re-submit application" at bounding box center [723, 400] width 149 height 22
click at [1106, 175] on span "Edit" at bounding box center [1108, 177] width 28 height 15
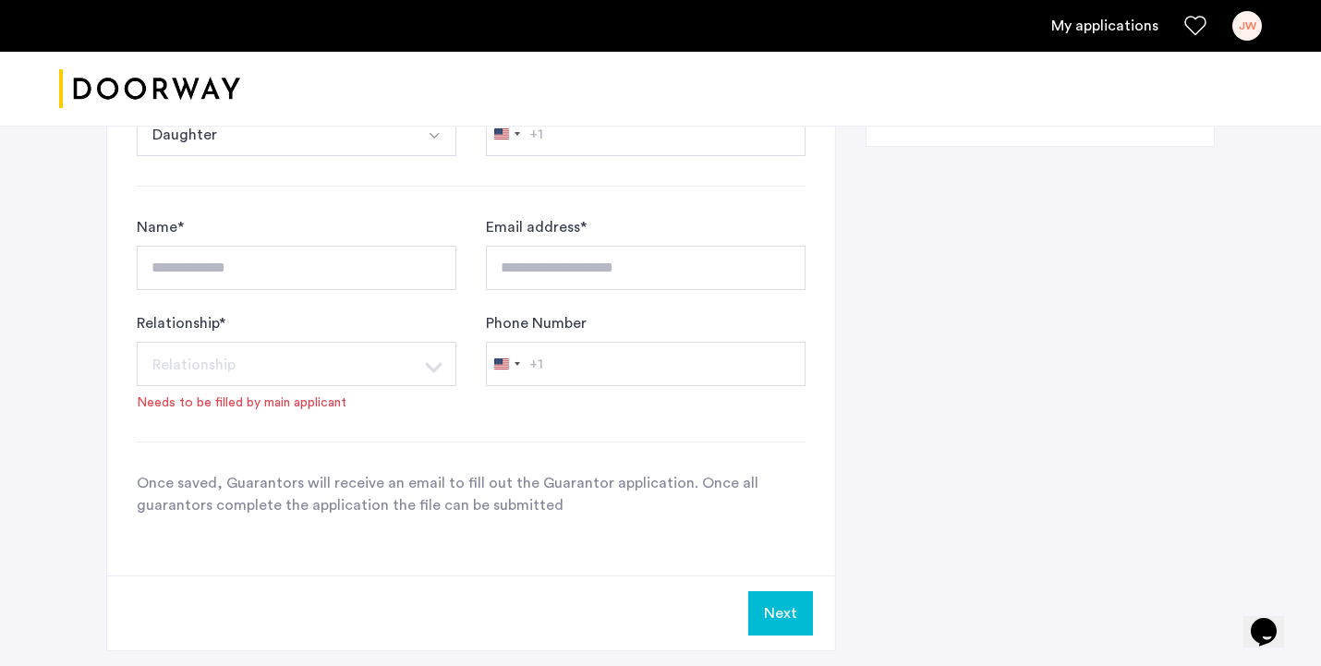
scroll to position [1063, 0]
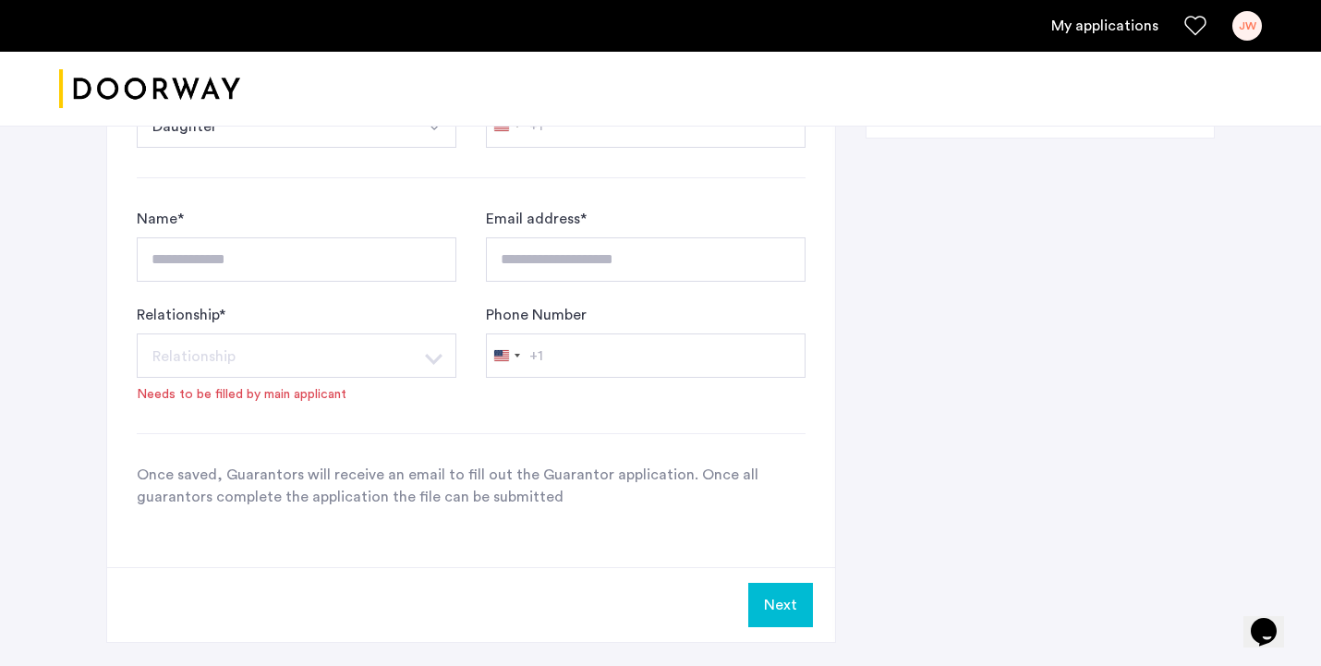
click at [786, 612] on button "Next" at bounding box center [780, 605] width 65 height 44
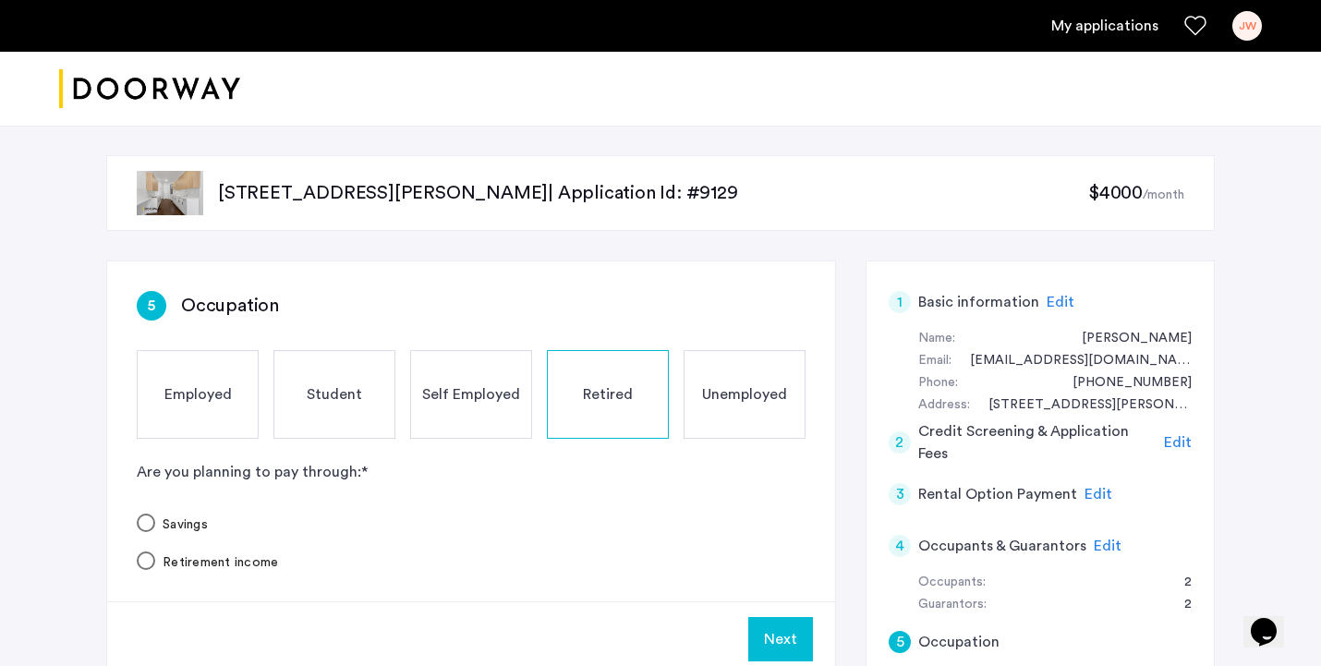
click at [786, 641] on button "Next" at bounding box center [780, 639] width 65 height 44
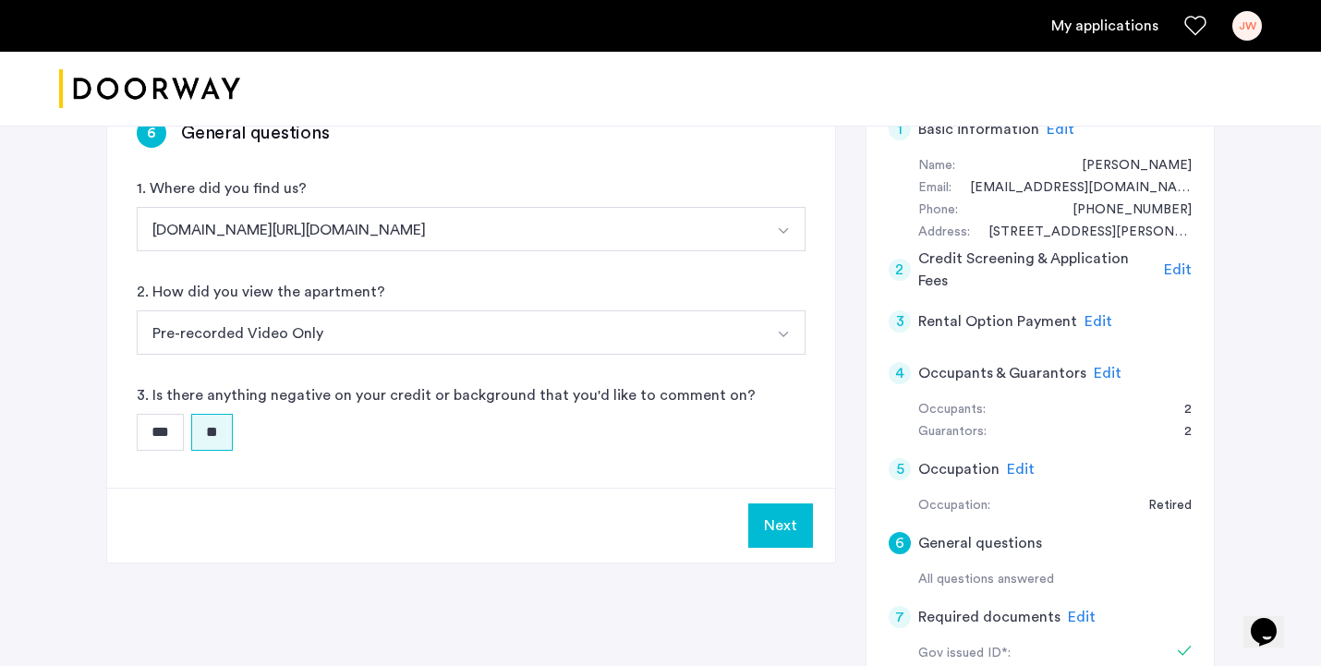
scroll to position [352, 0]
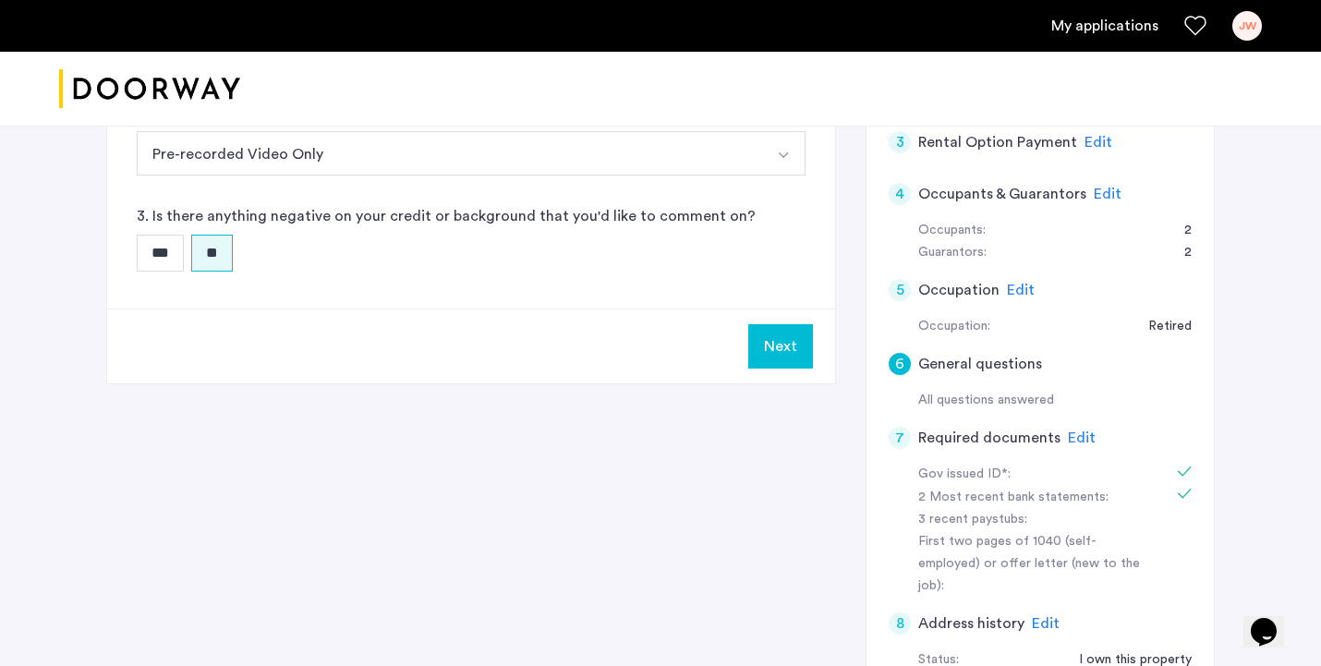
click at [789, 346] on button "Next" at bounding box center [780, 346] width 65 height 44
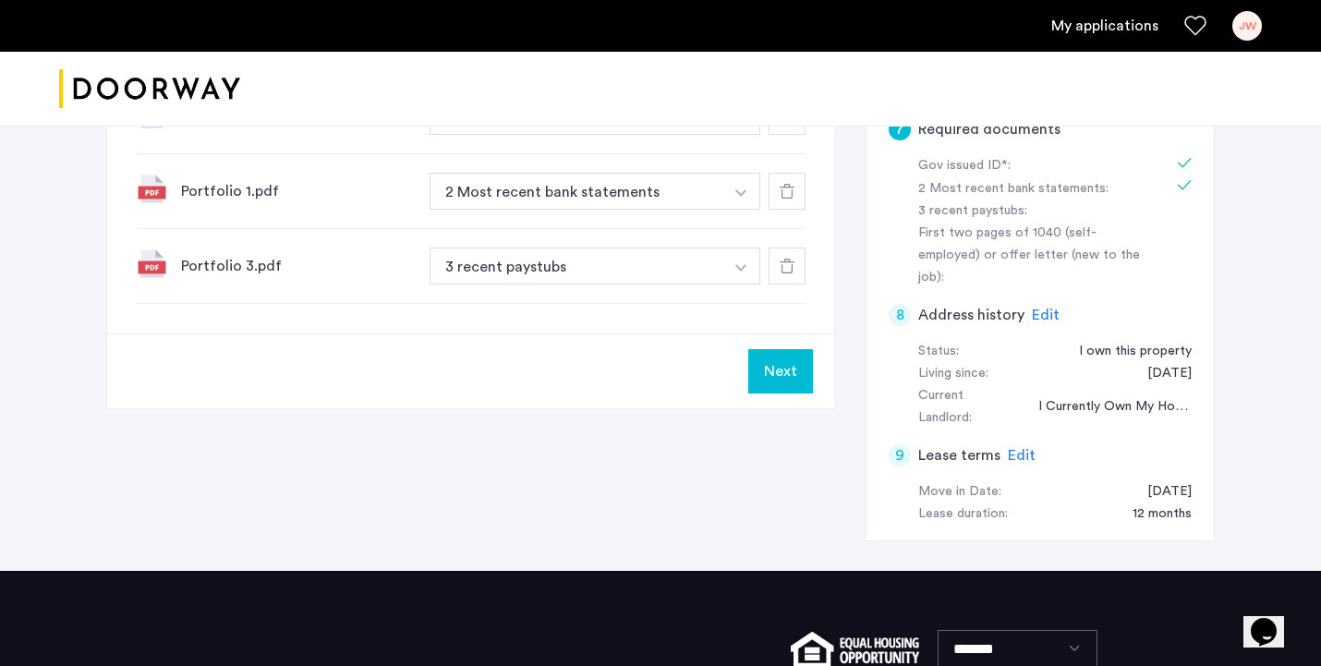
scroll to position [703, 0]
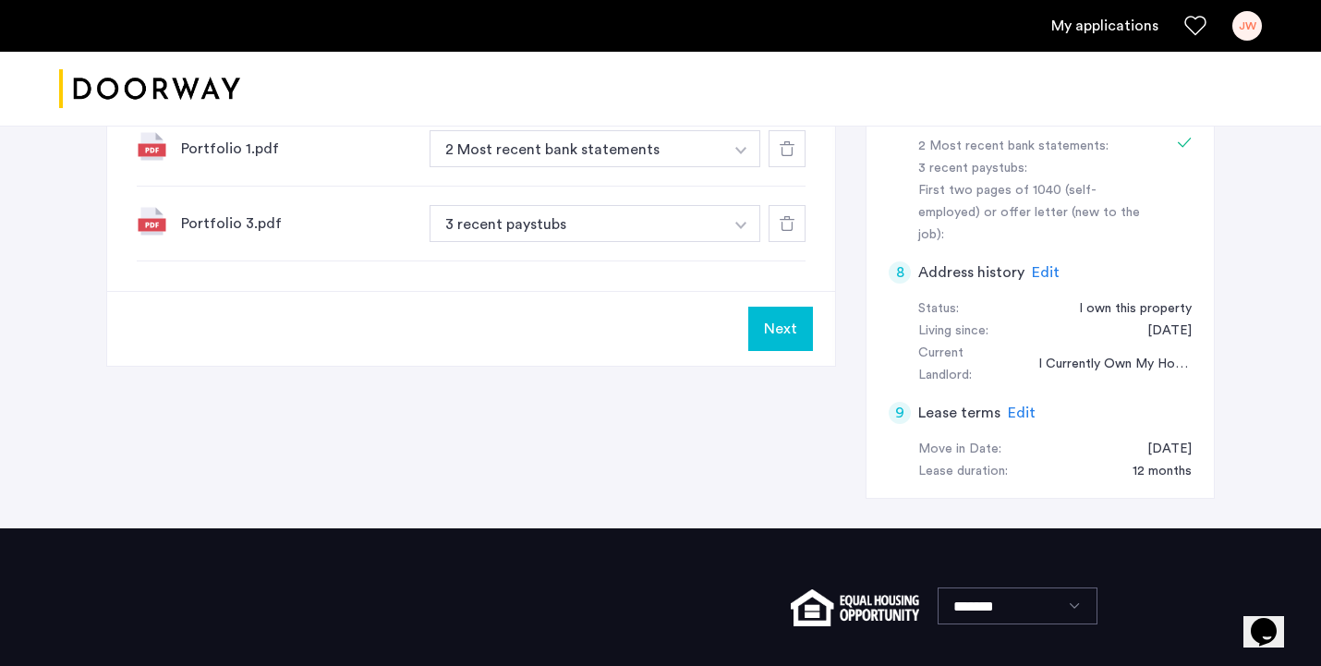
click at [787, 315] on button "Next" at bounding box center [780, 329] width 65 height 44
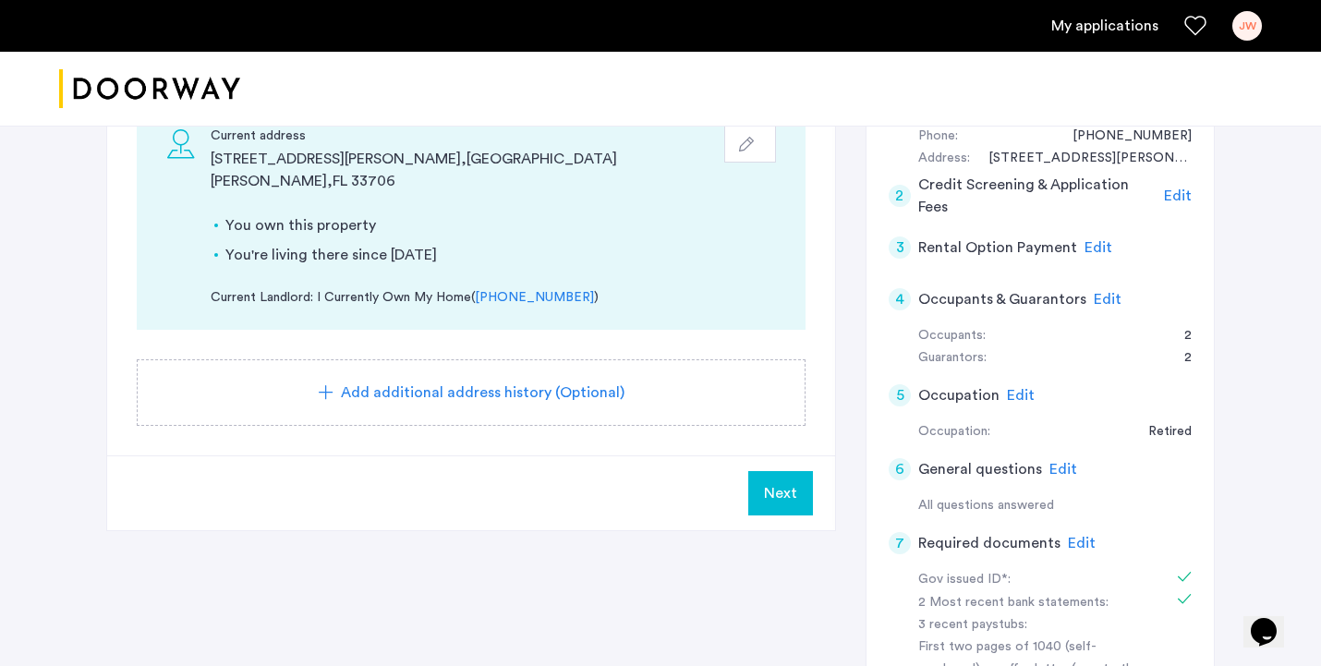
scroll to position [269, 0]
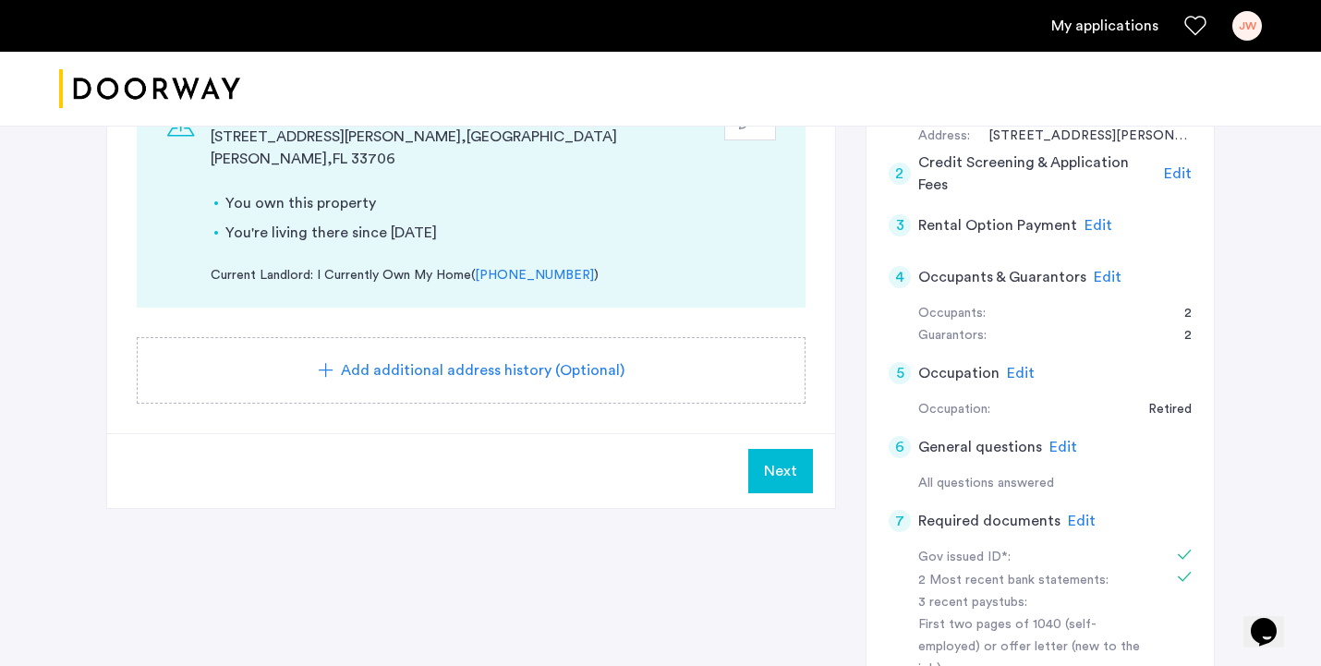
click at [781, 460] on span "Next" at bounding box center [780, 471] width 33 height 22
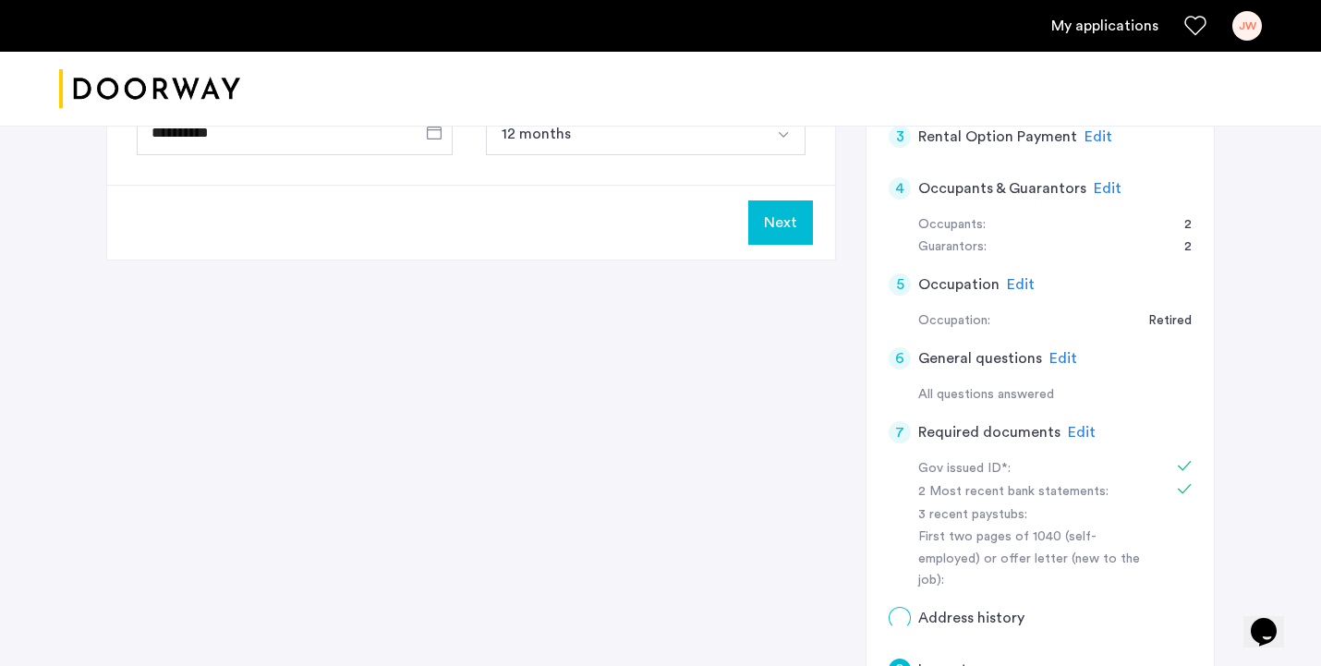
scroll to position [0, 0]
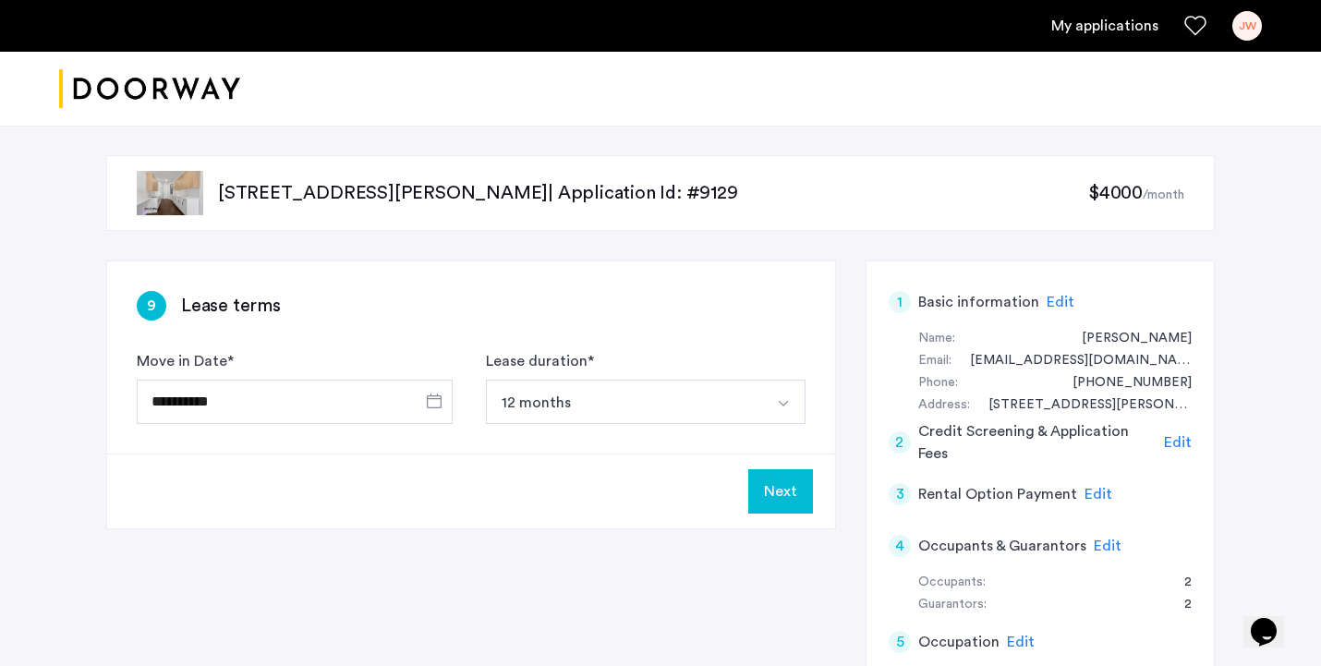
click at [782, 502] on button "Next" at bounding box center [780, 491] width 65 height 44
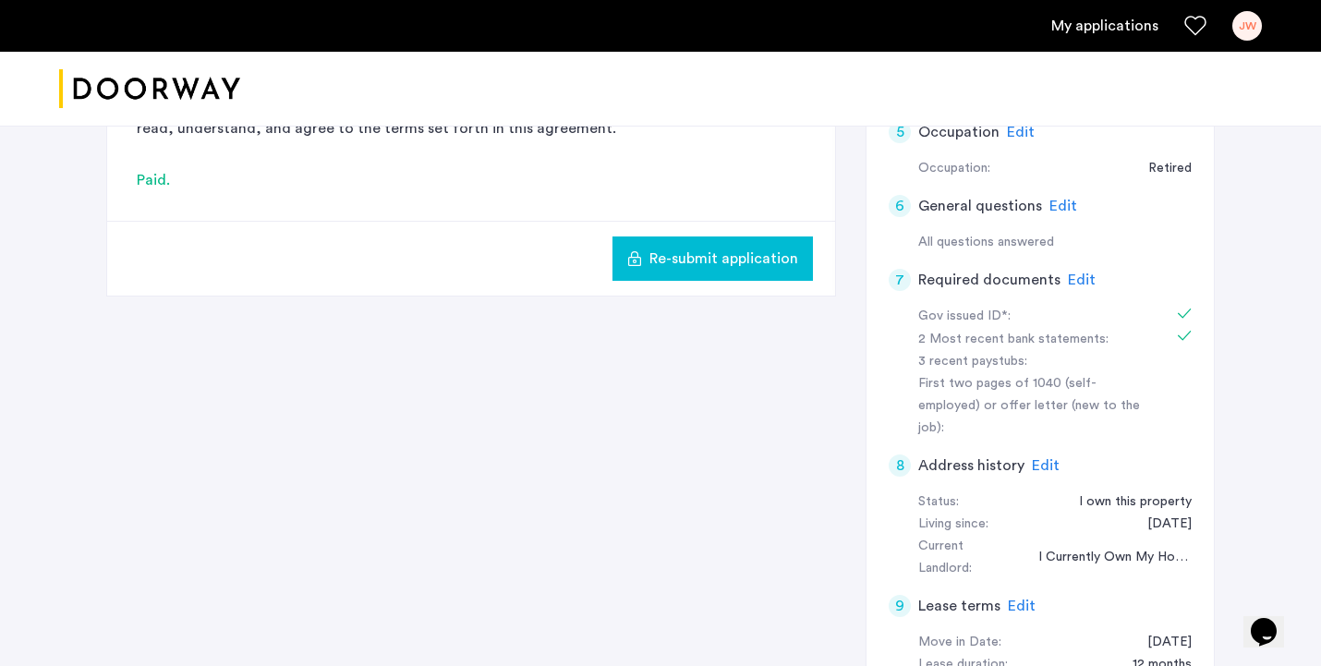
scroll to position [622, 0]
